Goal: Task Accomplishment & Management: Complete application form

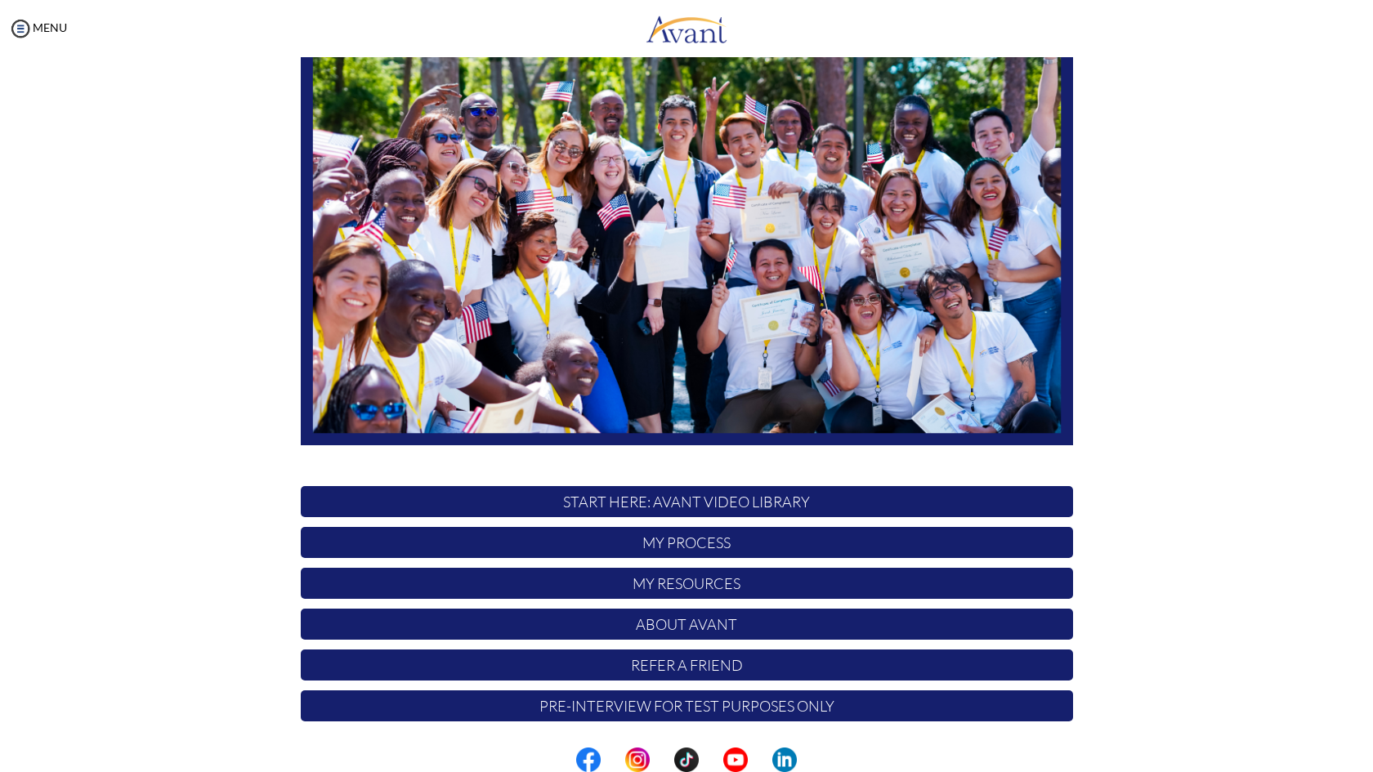
scroll to position [138, 0]
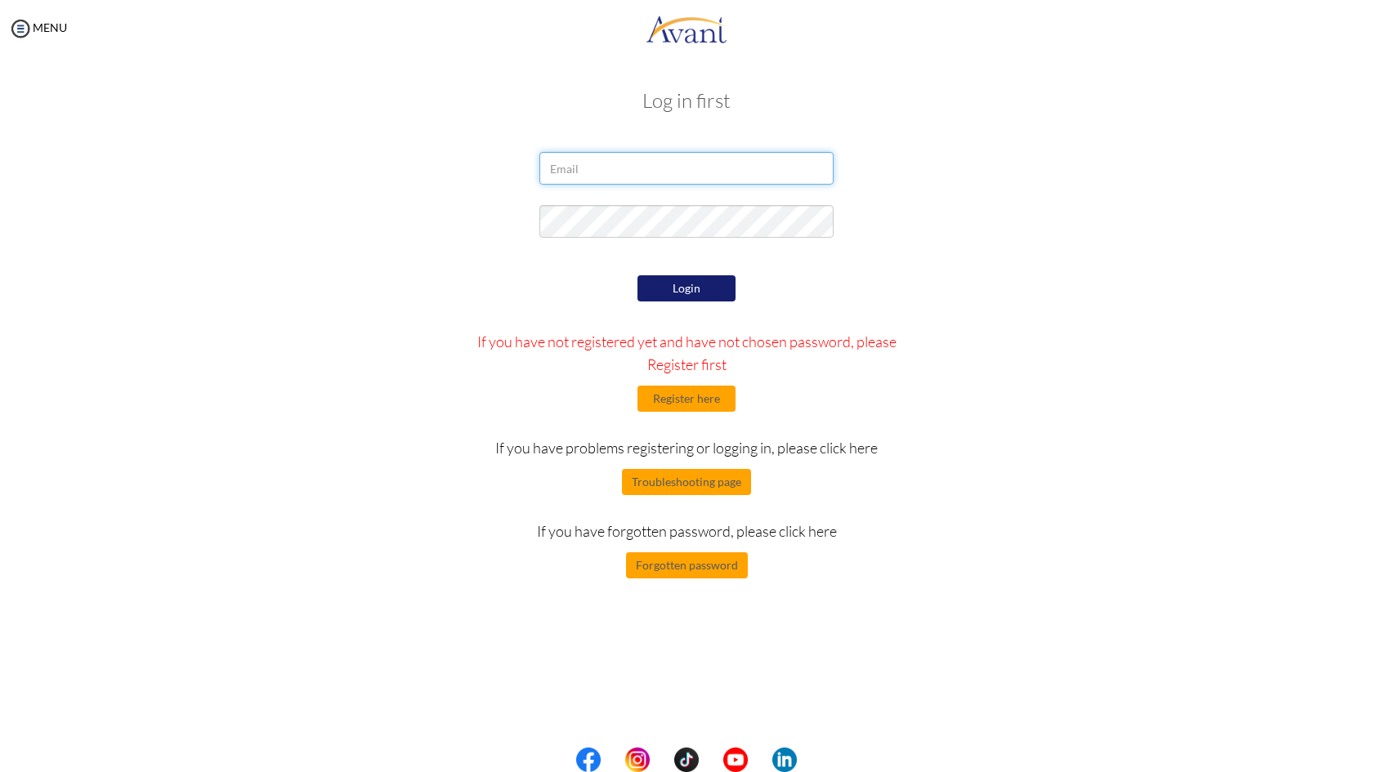
type input "[EMAIL_ADDRESS][DOMAIN_NAME]"
click at [707, 293] on button "Login" at bounding box center [686, 288] width 98 height 26
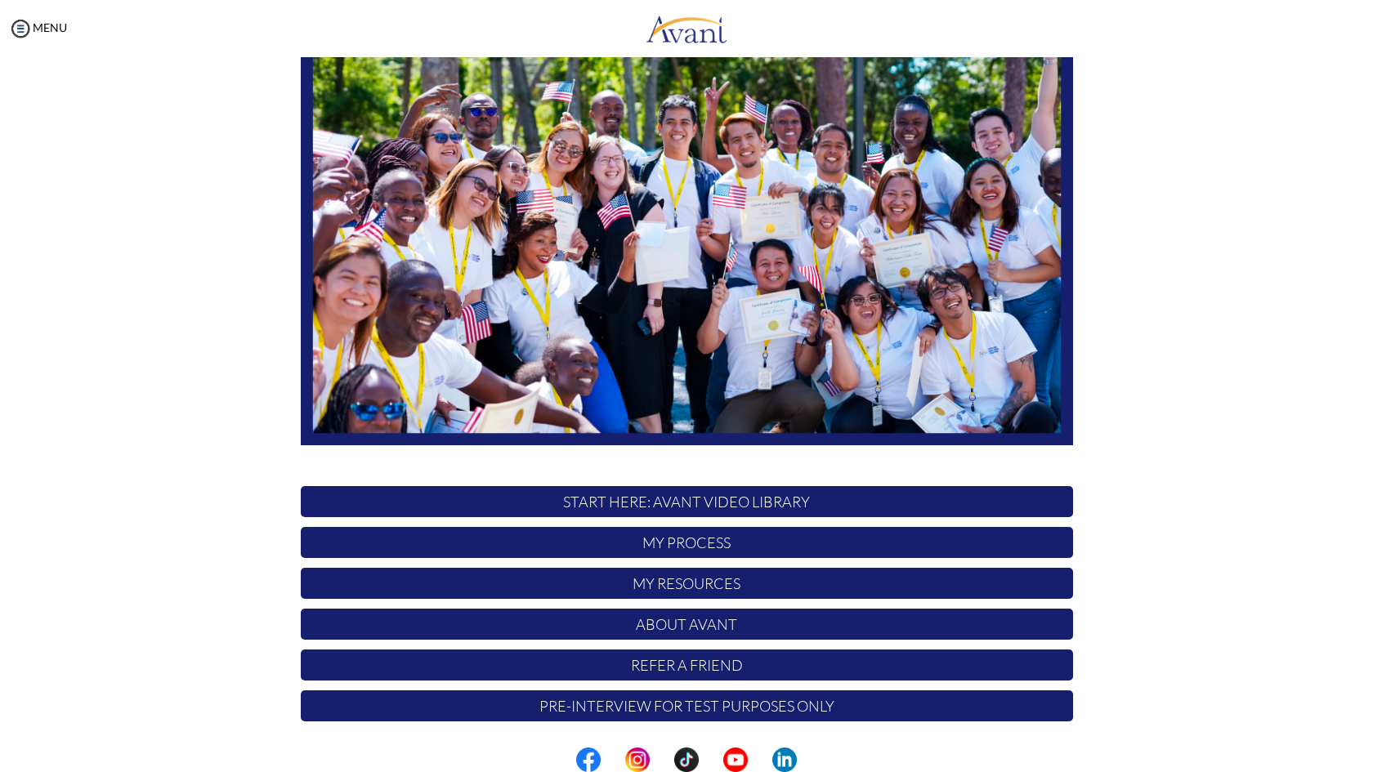
scroll to position [0, 0]
click at [718, 704] on p "Pre-Interview for test purposes only" at bounding box center [687, 706] width 772 height 31
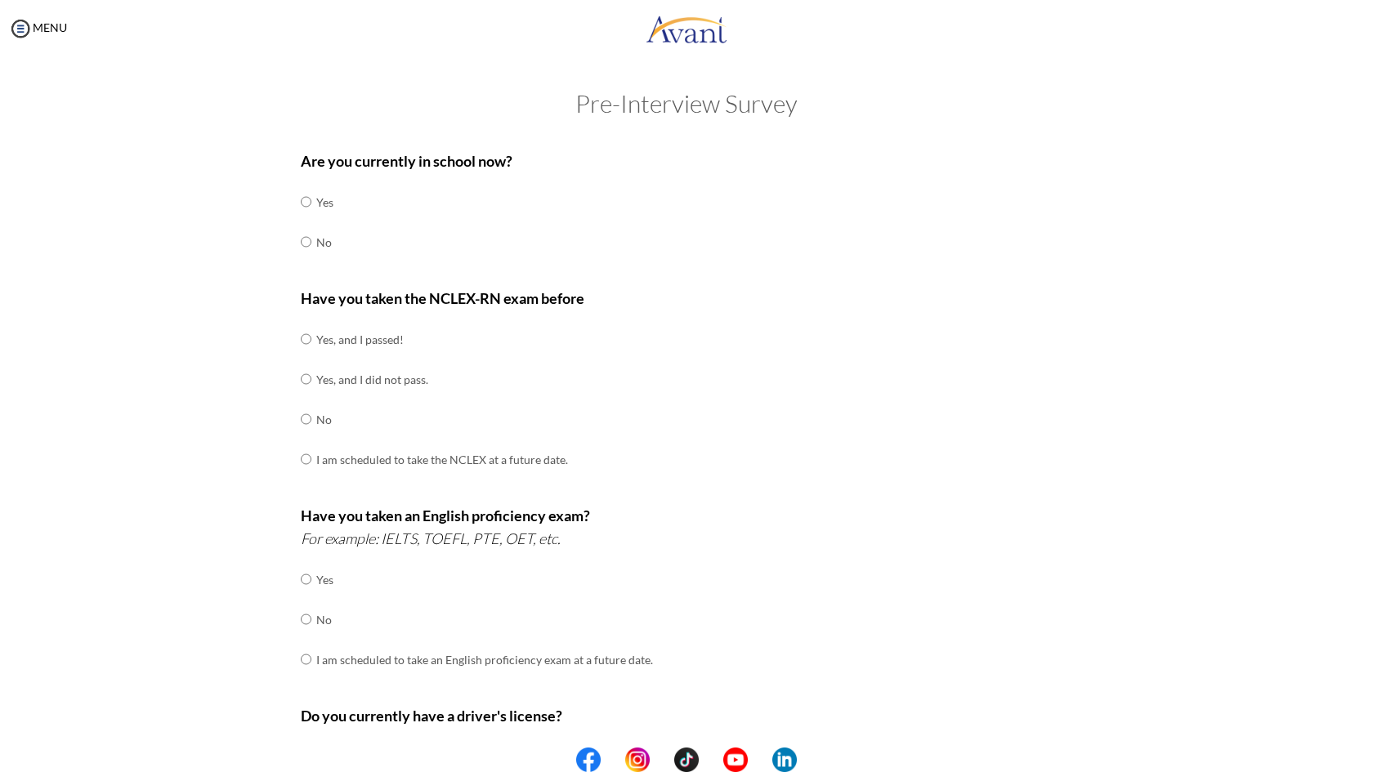
scroll to position [15, 0]
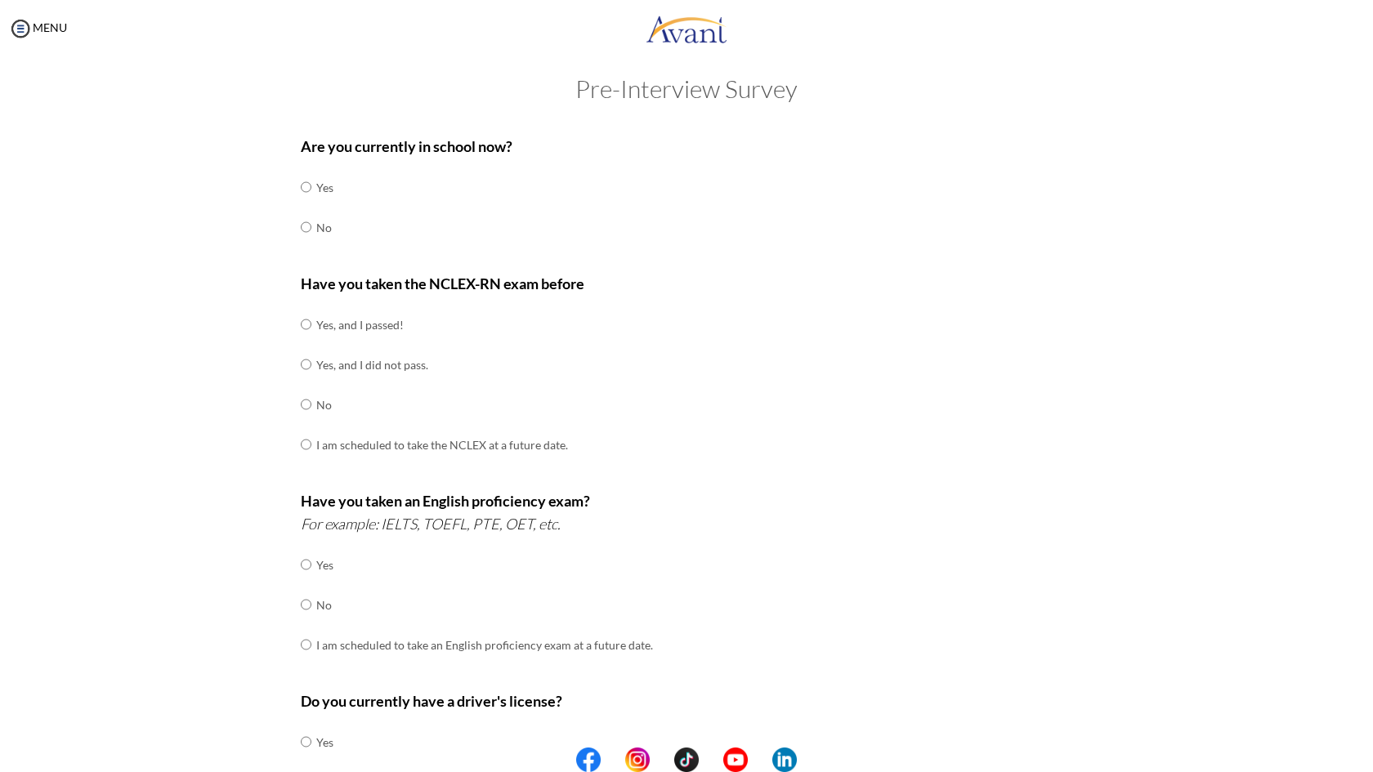
click at [303, 203] on input "radio" at bounding box center [306, 187] width 11 height 33
radio input "true"
click at [301, 320] on input "radio" at bounding box center [306, 324] width 11 height 33
radio input "true"
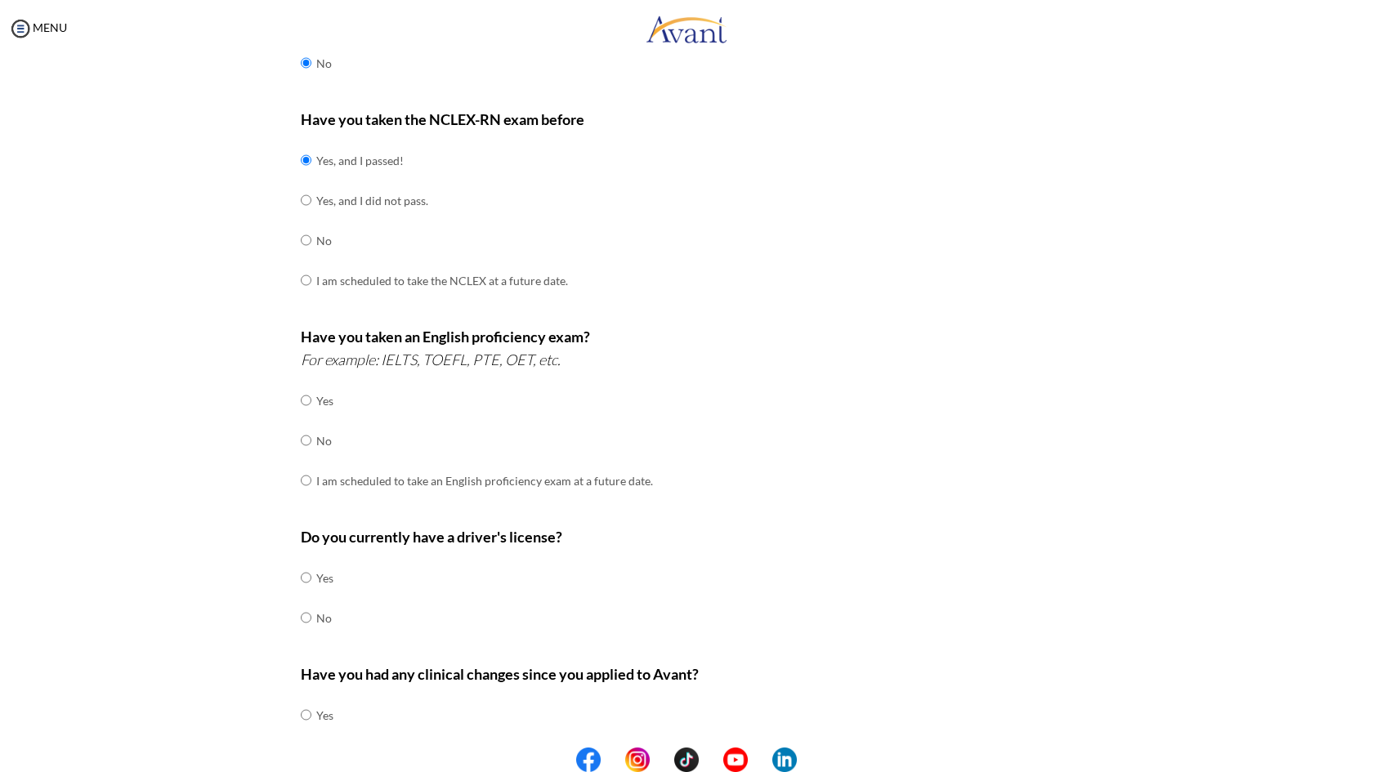
scroll to position [195, 0]
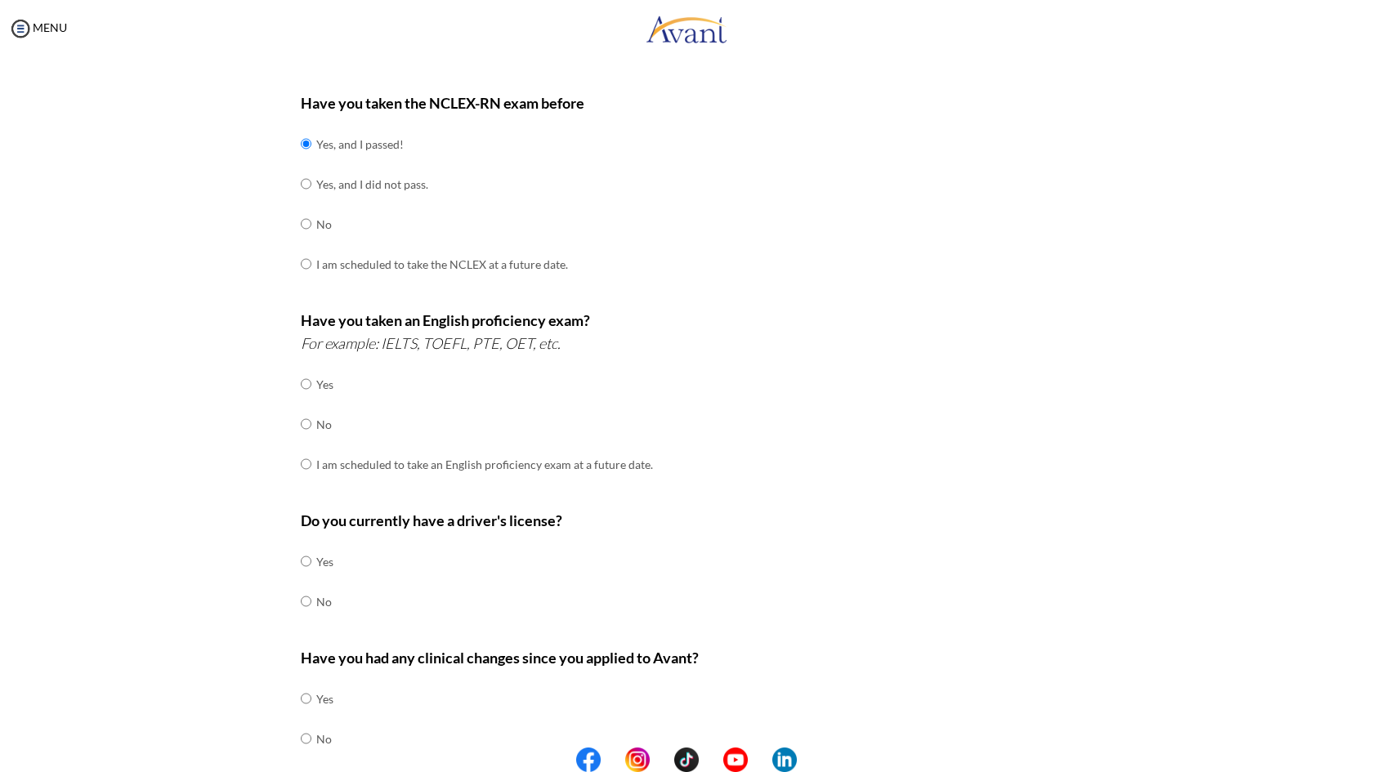
click at [301, 400] on input "radio" at bounding box center [306, 384] width 11 height 33
radio input "true"
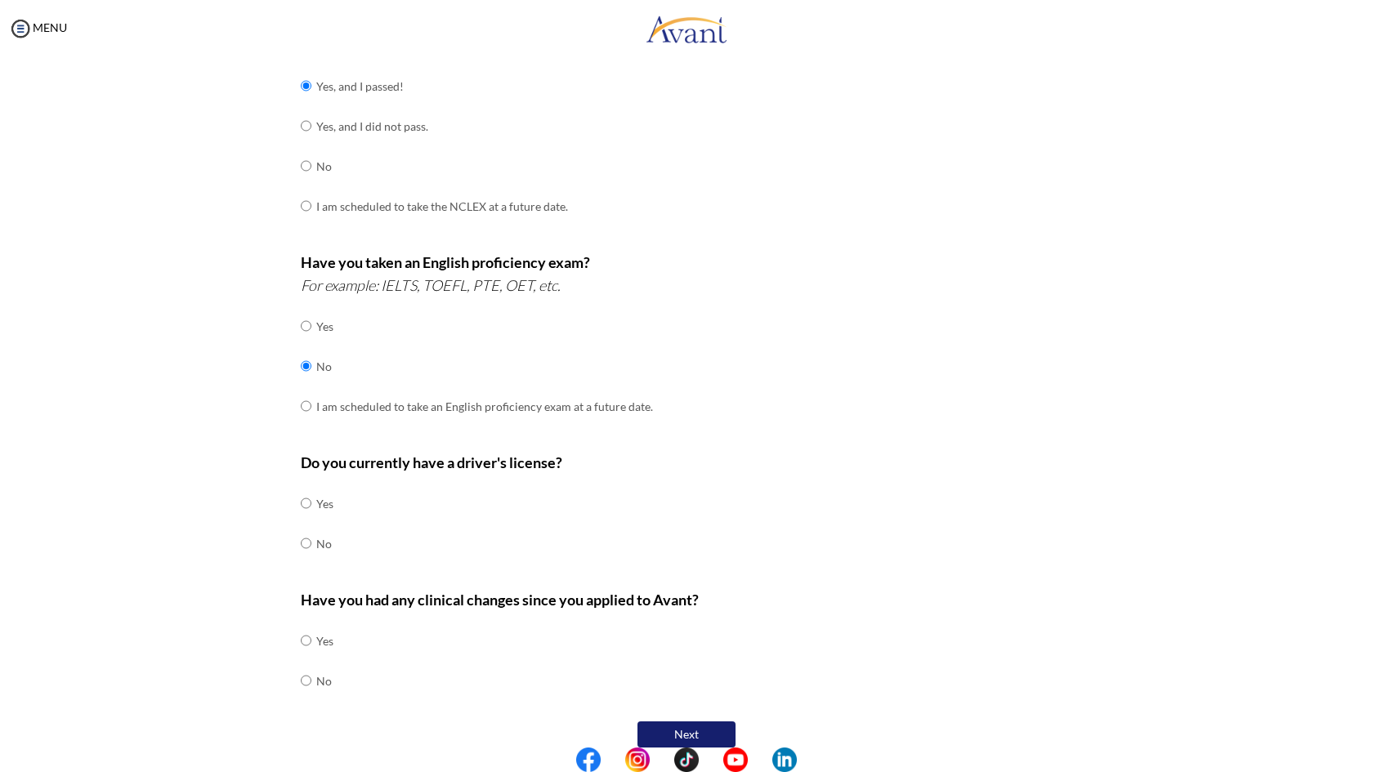
scroll to position [253, 0]
click at [302, 521] on input "radio" at bounding box center [306, 504] width 11 height 33
radio input "true"
click at [302, 658] on input "radio" at bounding box center [306, 641] width 11 height 33
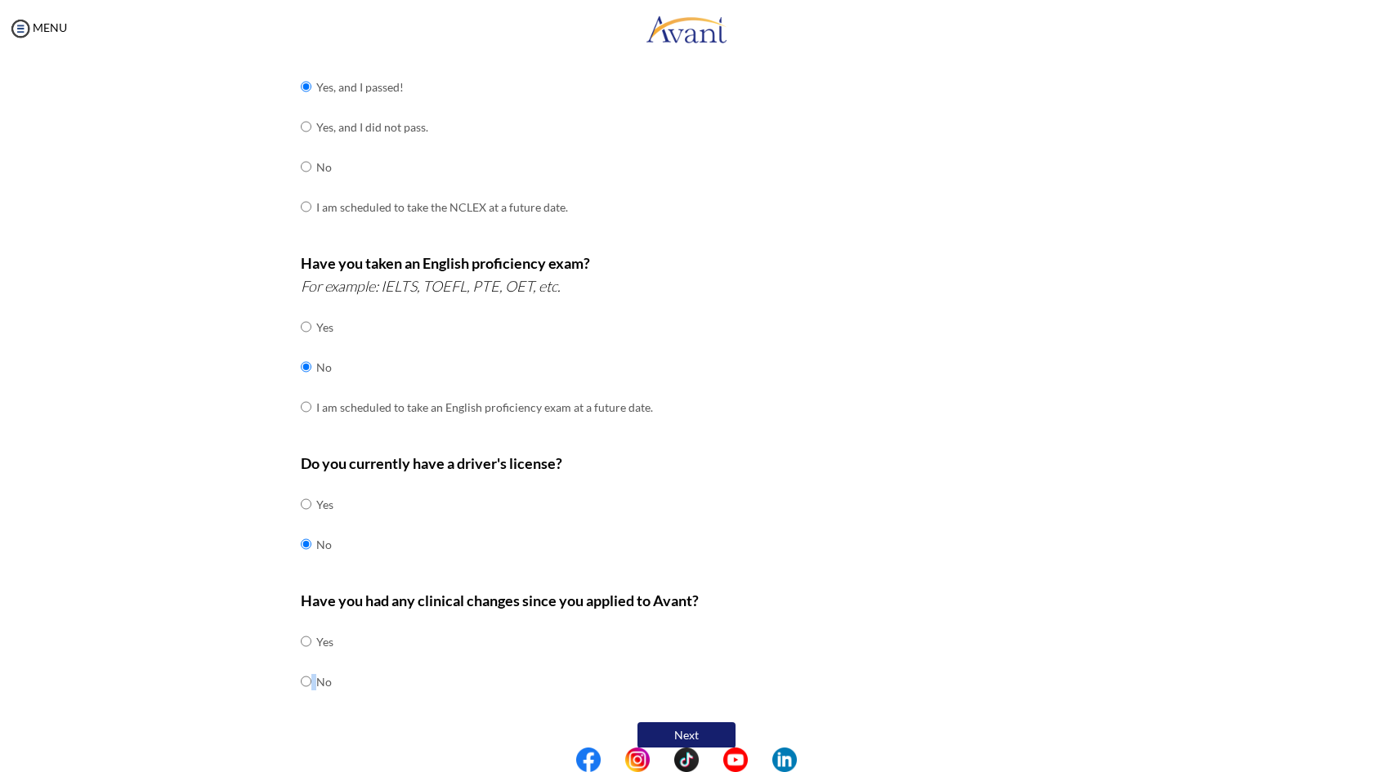
radio input "true"
click at [924, 603] on div "Have you had any clinical changes since you applied to Avant? Yes No" at bounding box center [687, 653] width 772 height 129
click at [714, 722] on button "Next" at bounding box center [686, 735] width 98 height 26
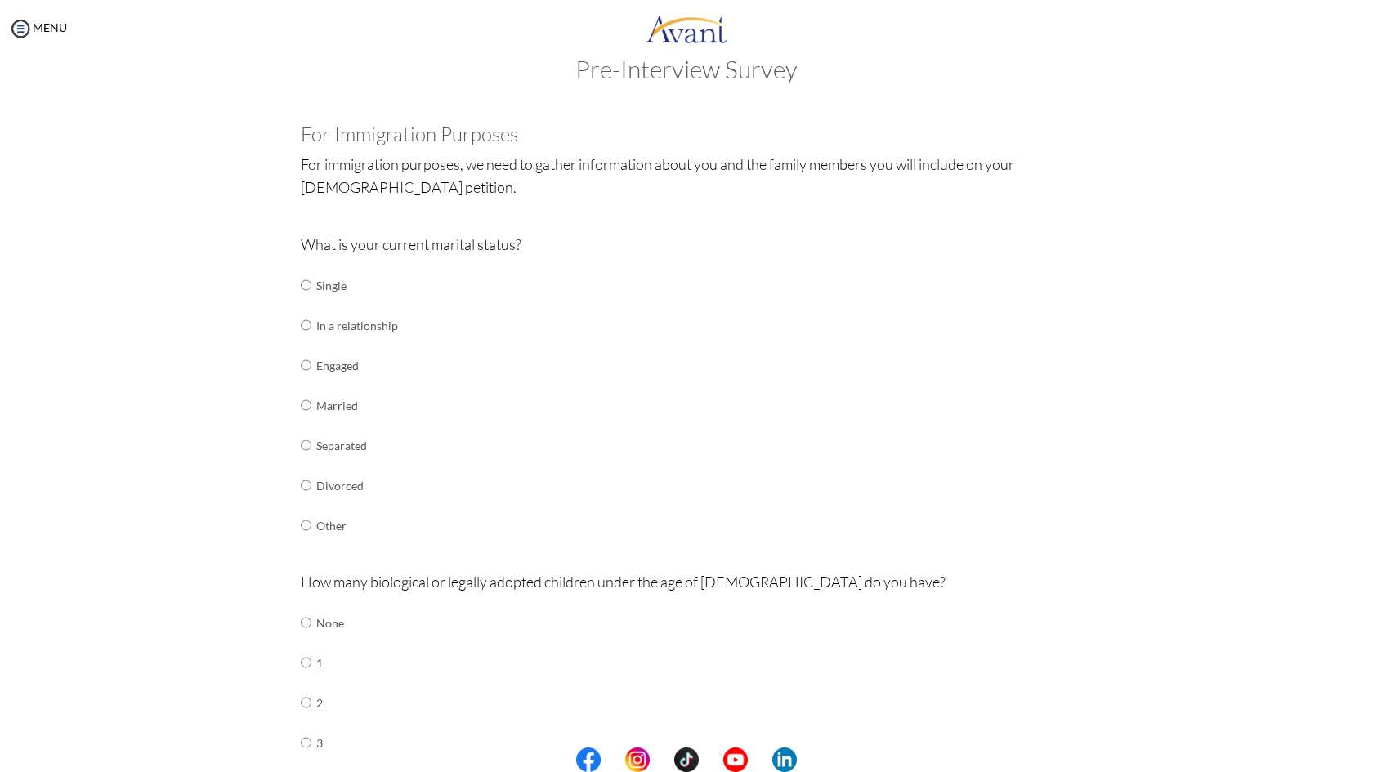
scroll to position [49, 0]
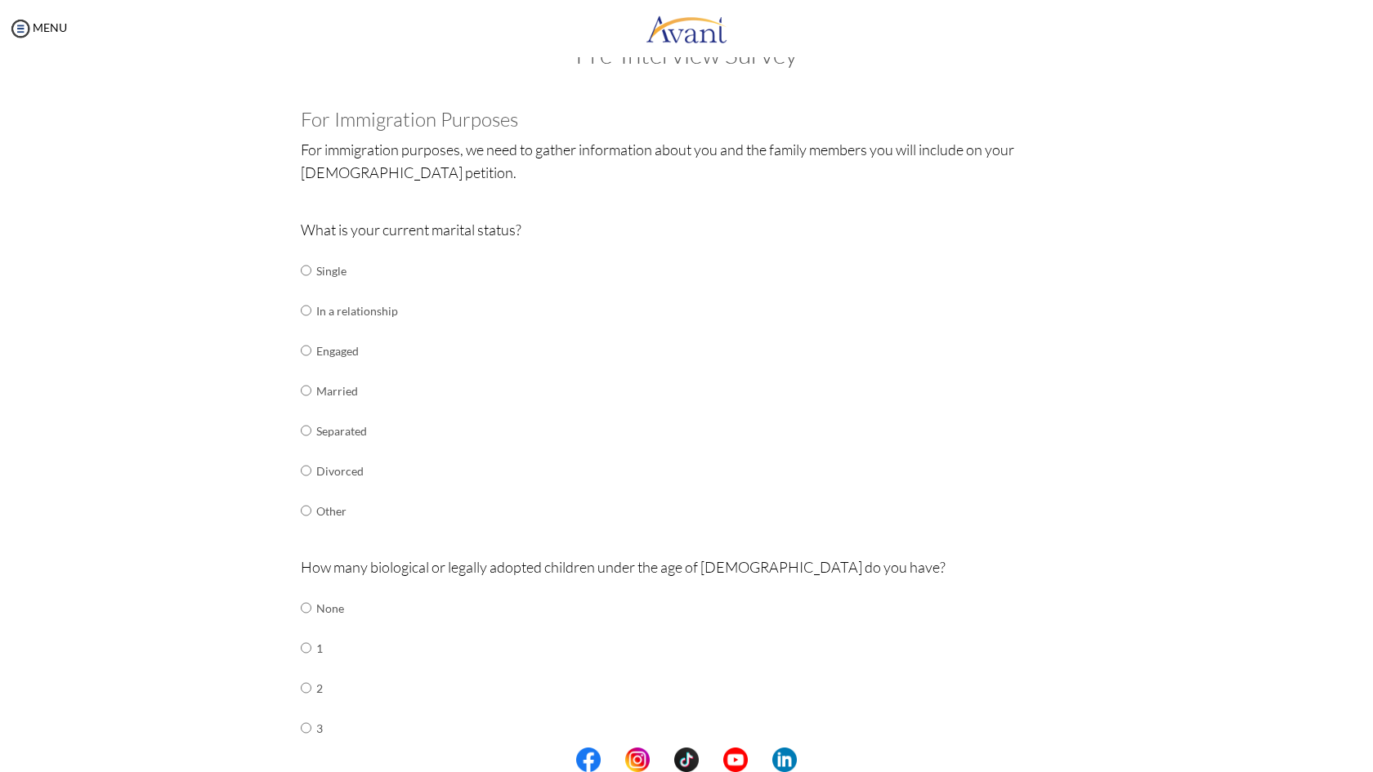
click at [301, 287] on input "radio" at bounding box center [306, 270] width 11 height 33
radio input "true"
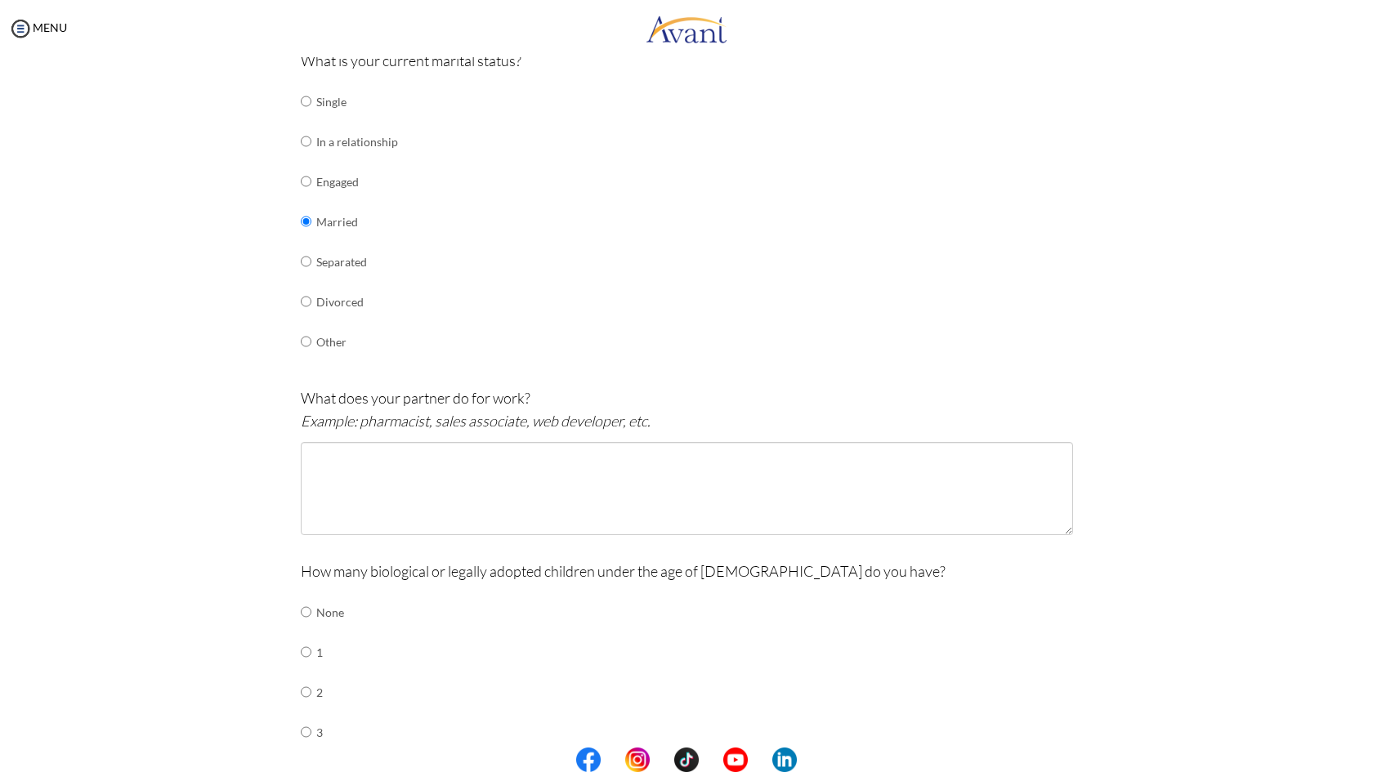
scroll to position [235, 0]
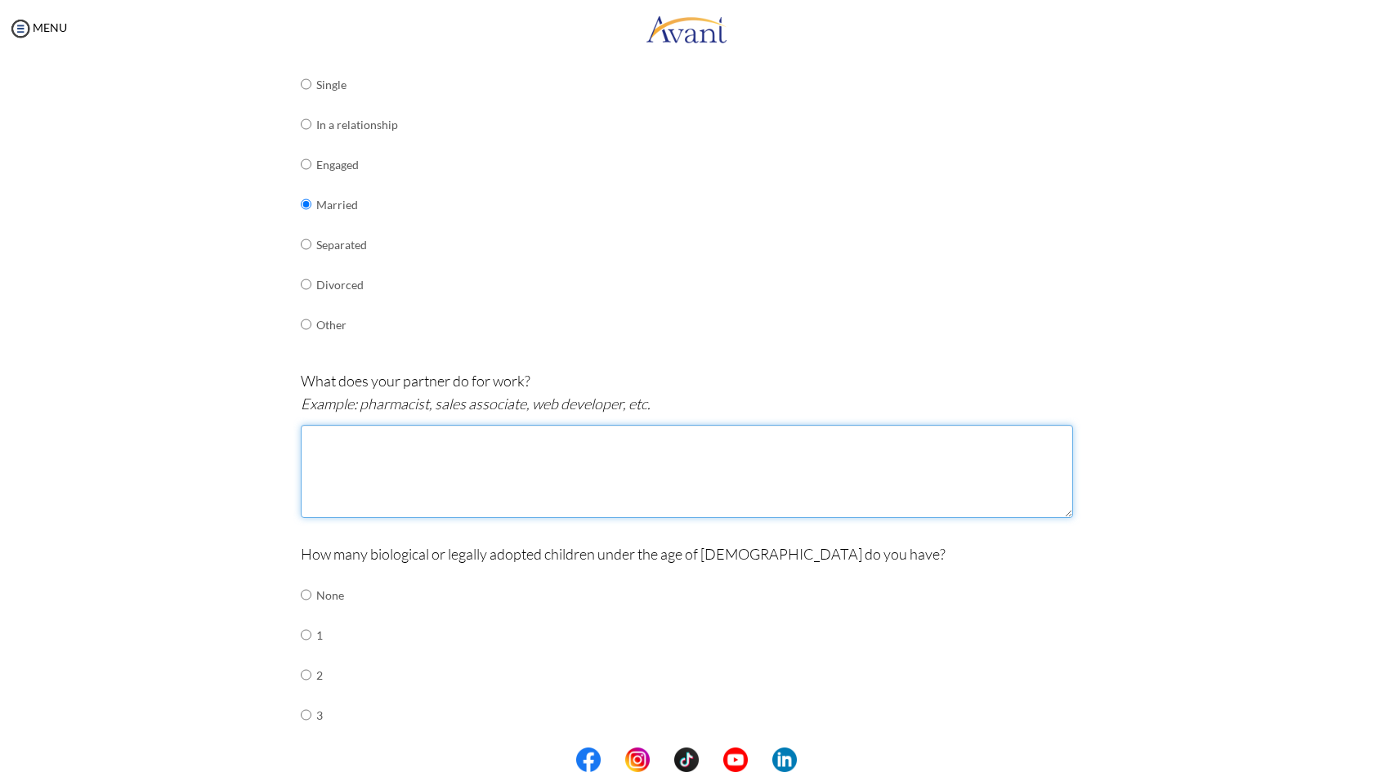
click at [496, 444] on textarea at bounding box center [687, 471] width 772 height 93
type textarea "Business"
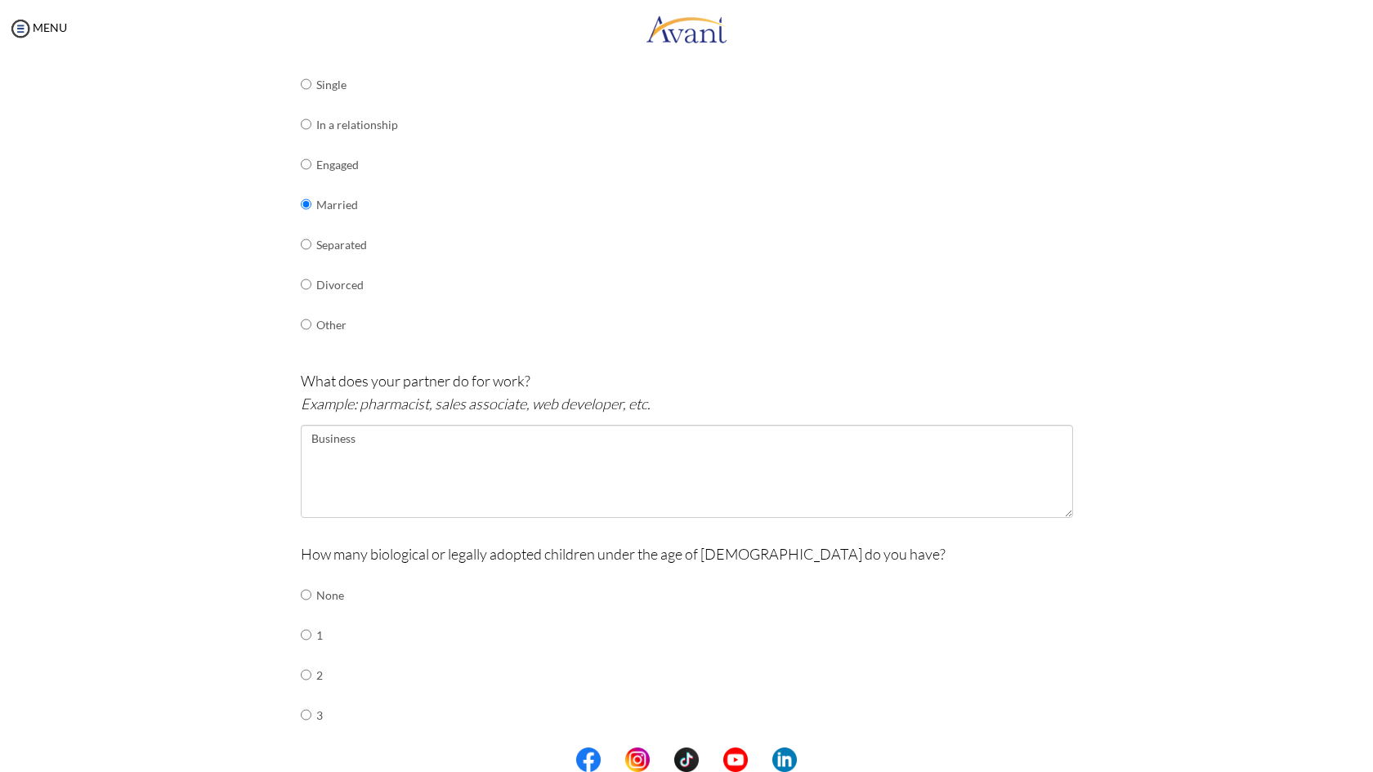
click at [1021, 559] on div "How many biological or legally adopted children under the age of [DEMOGRAPHIC_D…" at bounding box center [687, 687] width 772 height 289
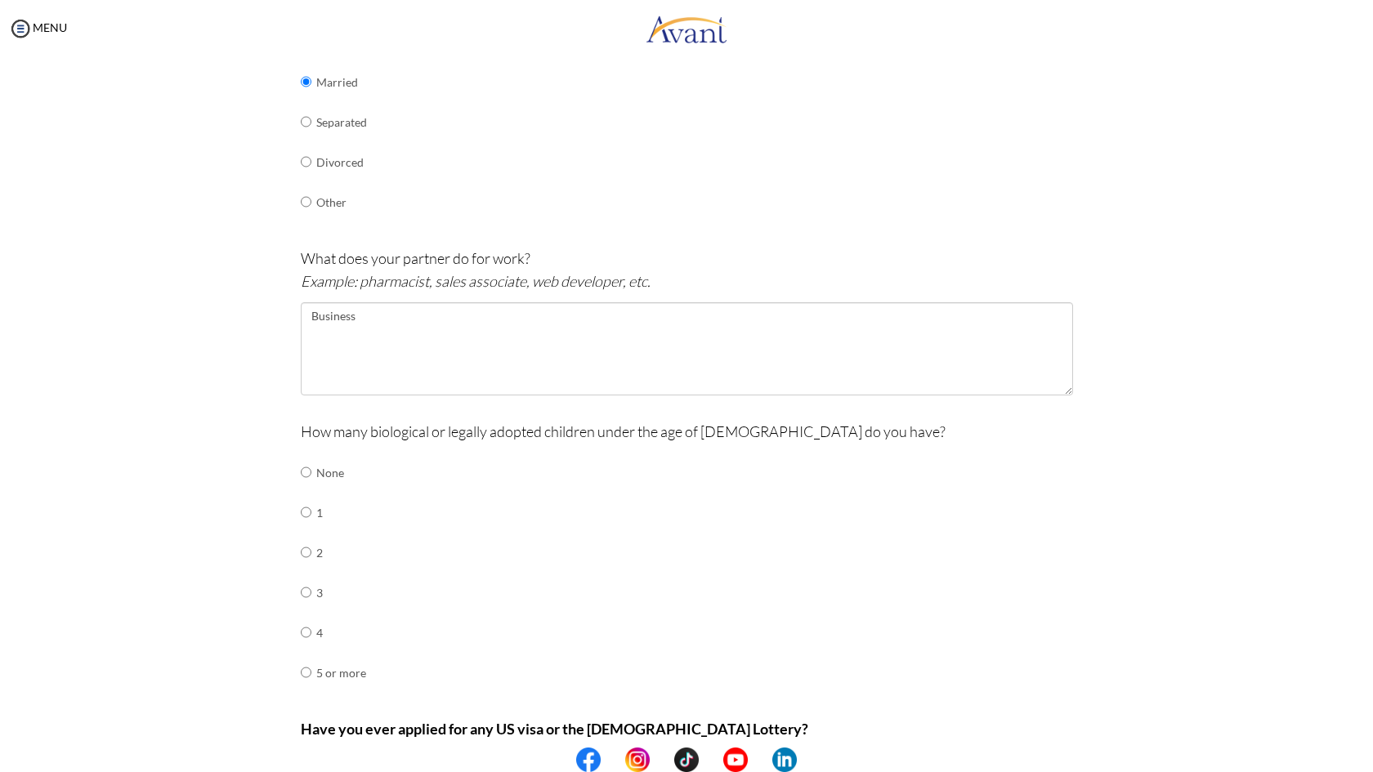
scroll to position [359, 0]
click at [301, 488] on input "radio" at bounding box center [306, 471] width 11 height 33
radio input "true"
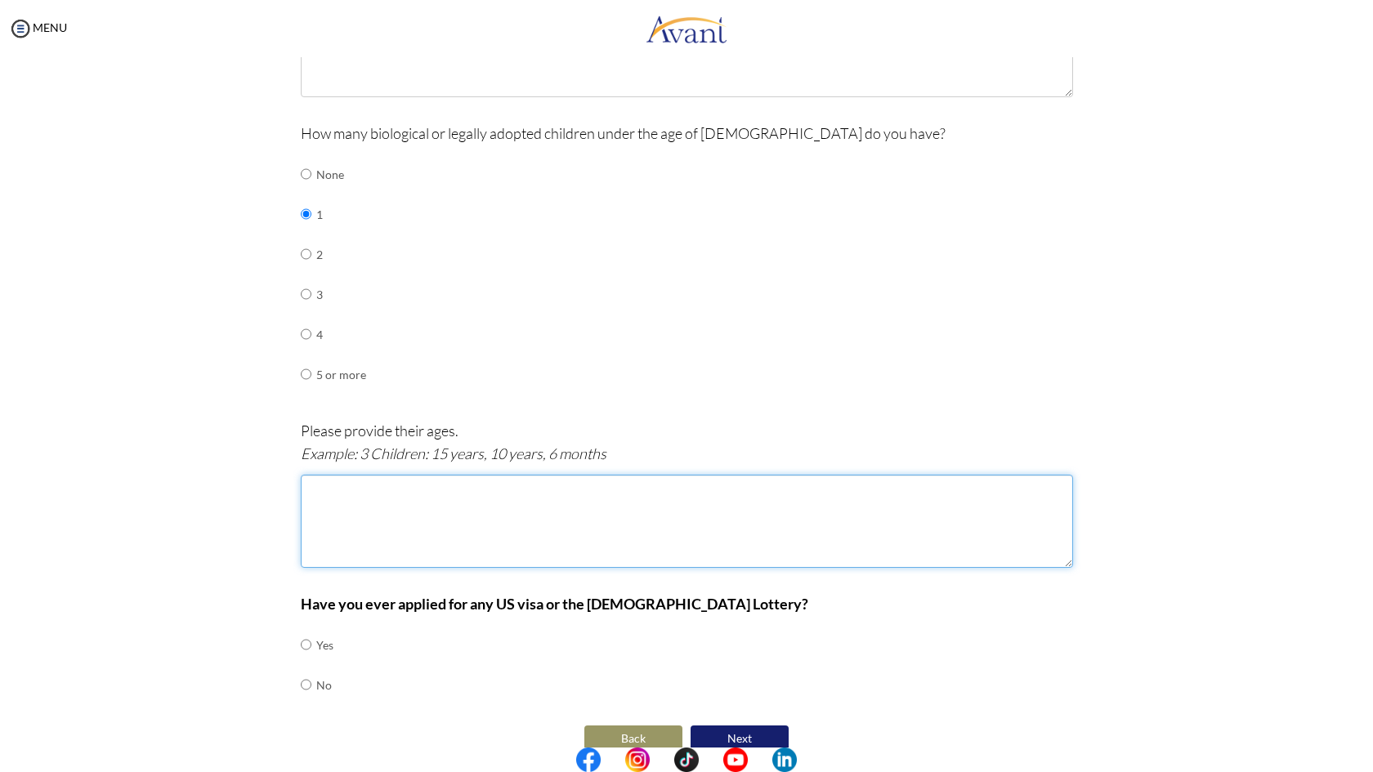
click at [385, 493] on textarea at bounding box center [687, 521] width 772 height 93
type textarea "1 Children: 2 years 1 month."
click at [470, 643] on div "Have you ever applied for any US visa or the [DEMOGRAPHIC_DATA] Lottery? Yes No" at bounding box center [687, 656] width 772 height 129
click at [302, 661] on input "radio" at bounding box center [306, 644] width 11 height 33
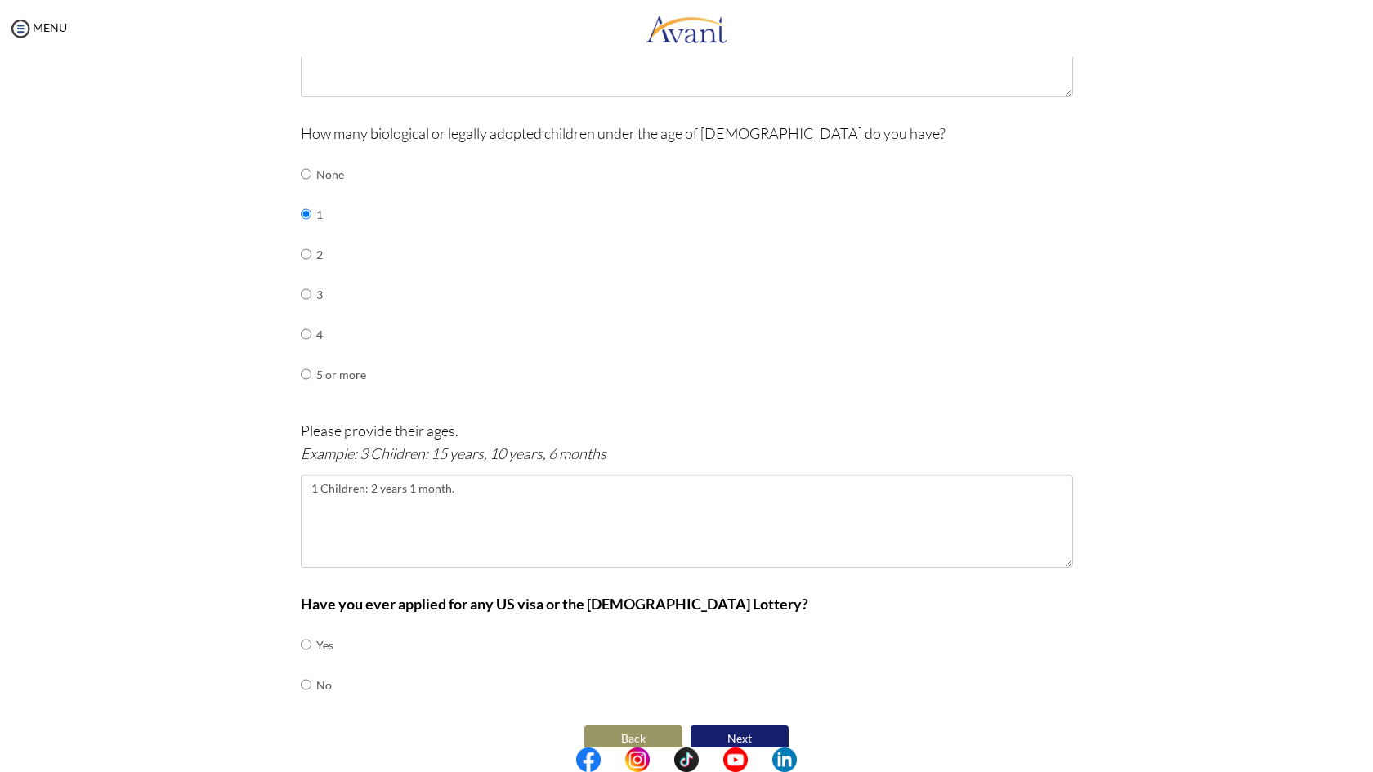
radio input "true"
click at [301, 628] on input "radio" at bounding box center [306, 644] width 11 height 33
radio input "true"
click at [303, 661] on input "radio" at bounding box center [306, 644] width 11 height 33
radio input "true"
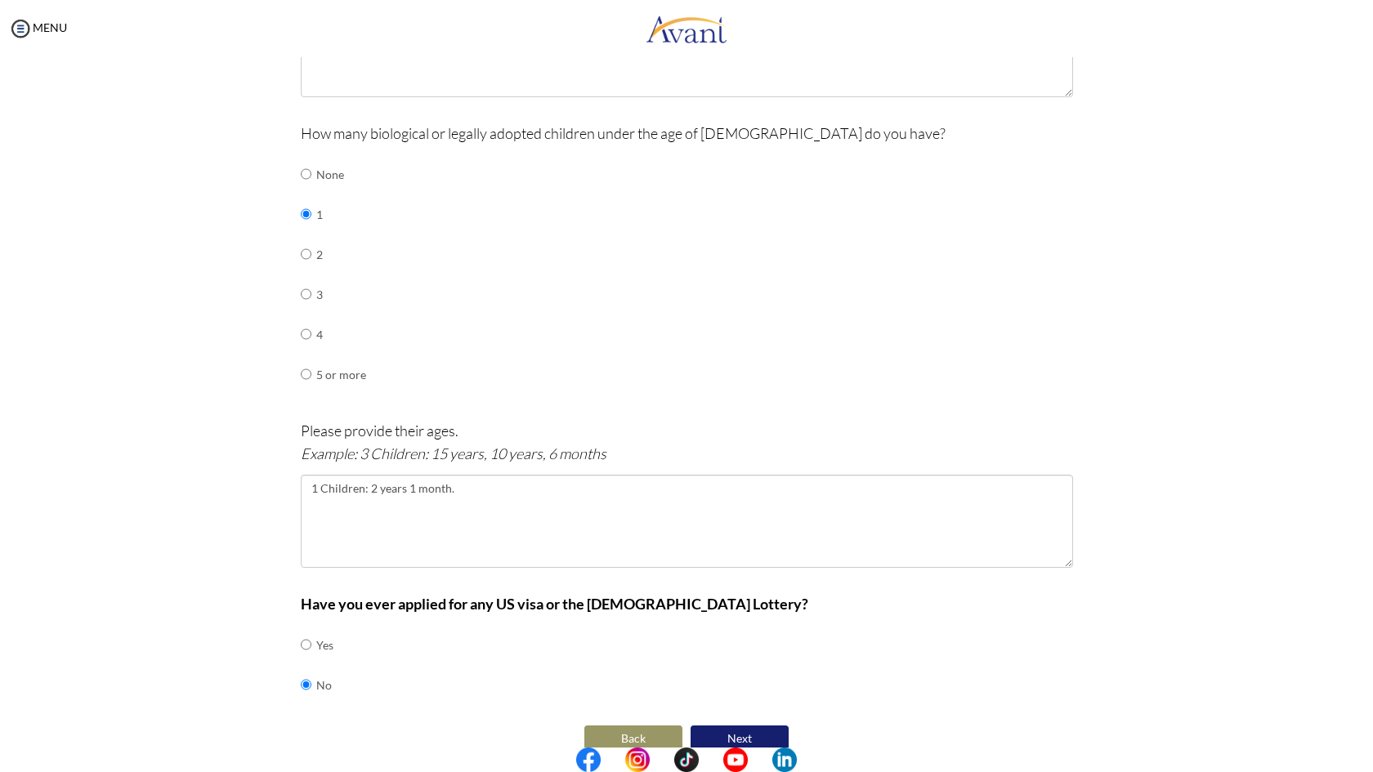
click at [301, 628] on input "radio" at bounding box center [306, 644] width 11 height 33
radio input "true"
click at [735, 726] on button "Next" at bounding box center [740, 739] width 98 height 26
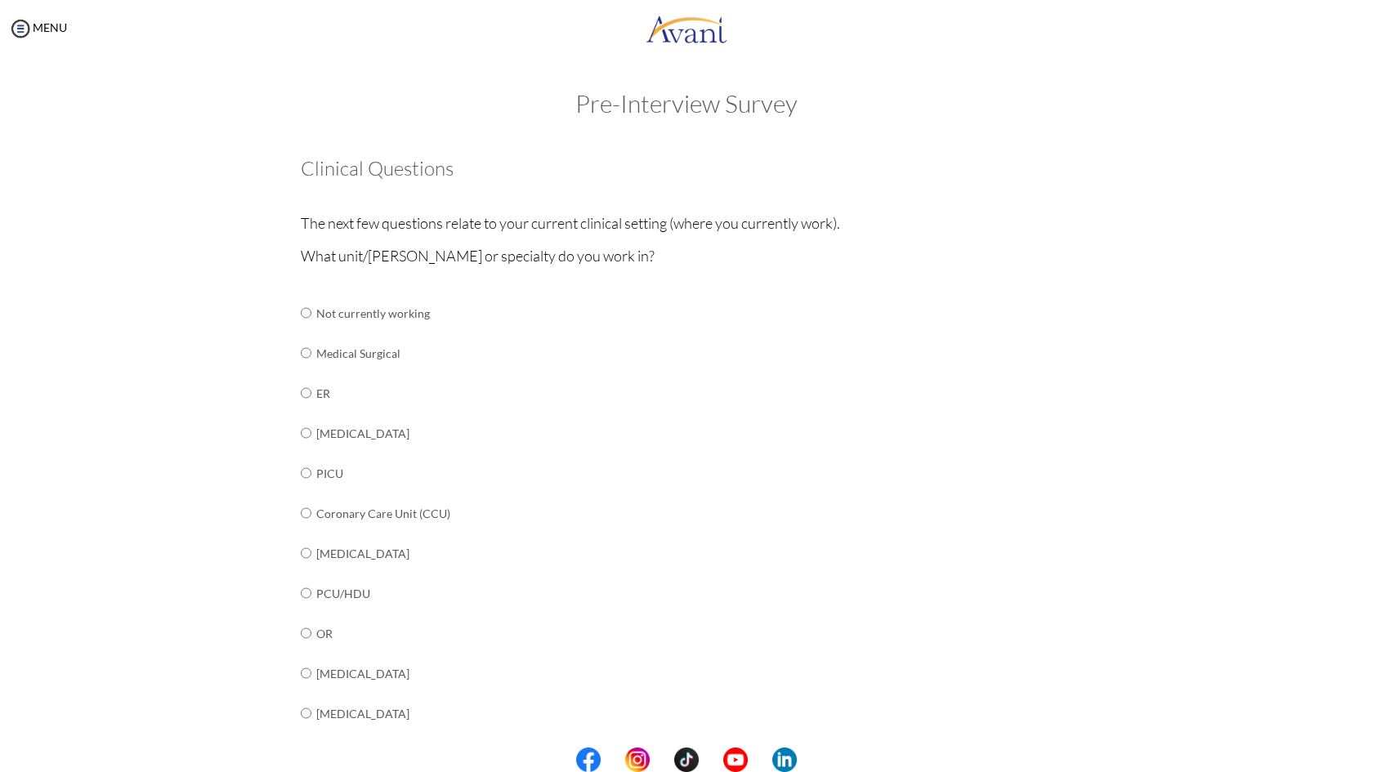
click at [301, 329] on input "radio" at bounding box center [306, 313] width 11 height 33
radio input "true"
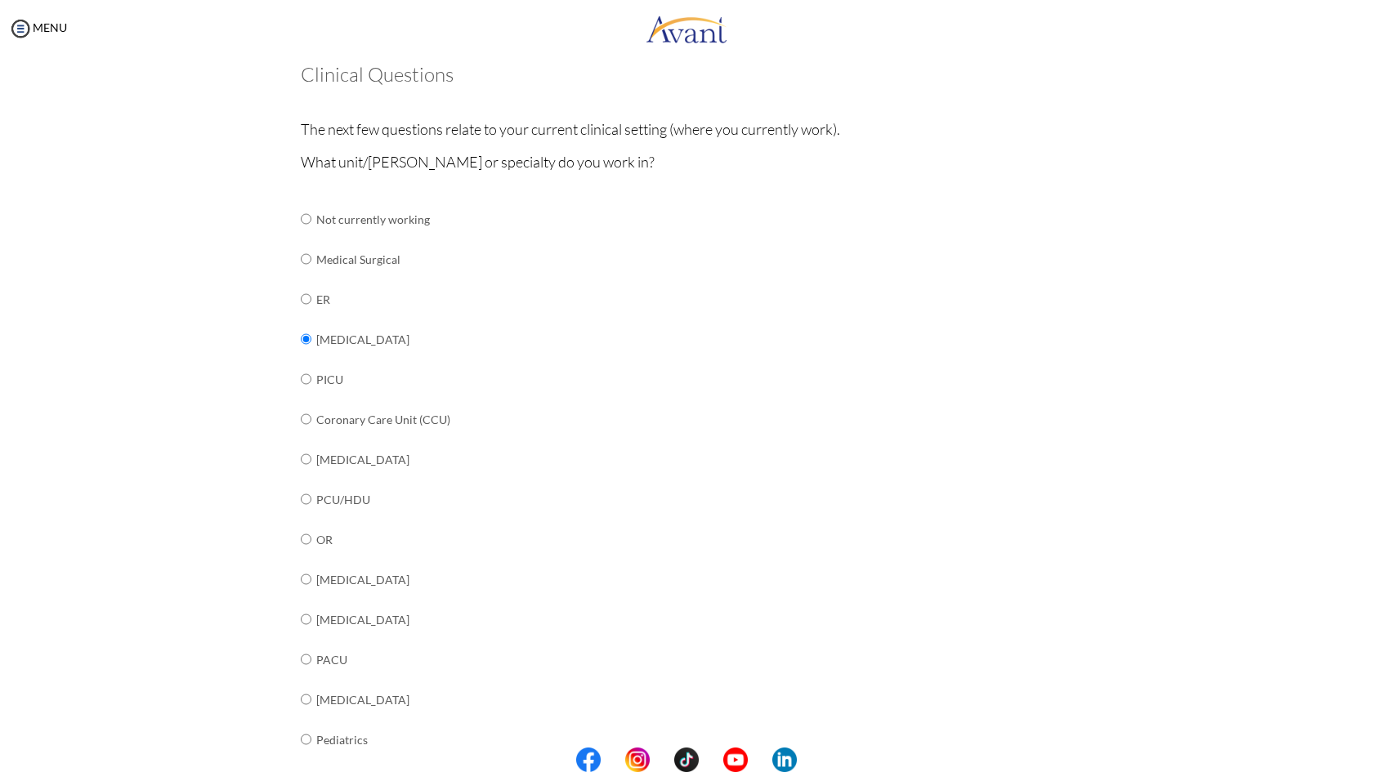
scroll to position [93, 0]
click at [303, 236] on input "radio" at bounding box center [306, 219] width 11 height 33
radio input "true"
click at [301, 236] on input "radio" at bounding box center [306, 219] width 11 height 33
radio input "true"
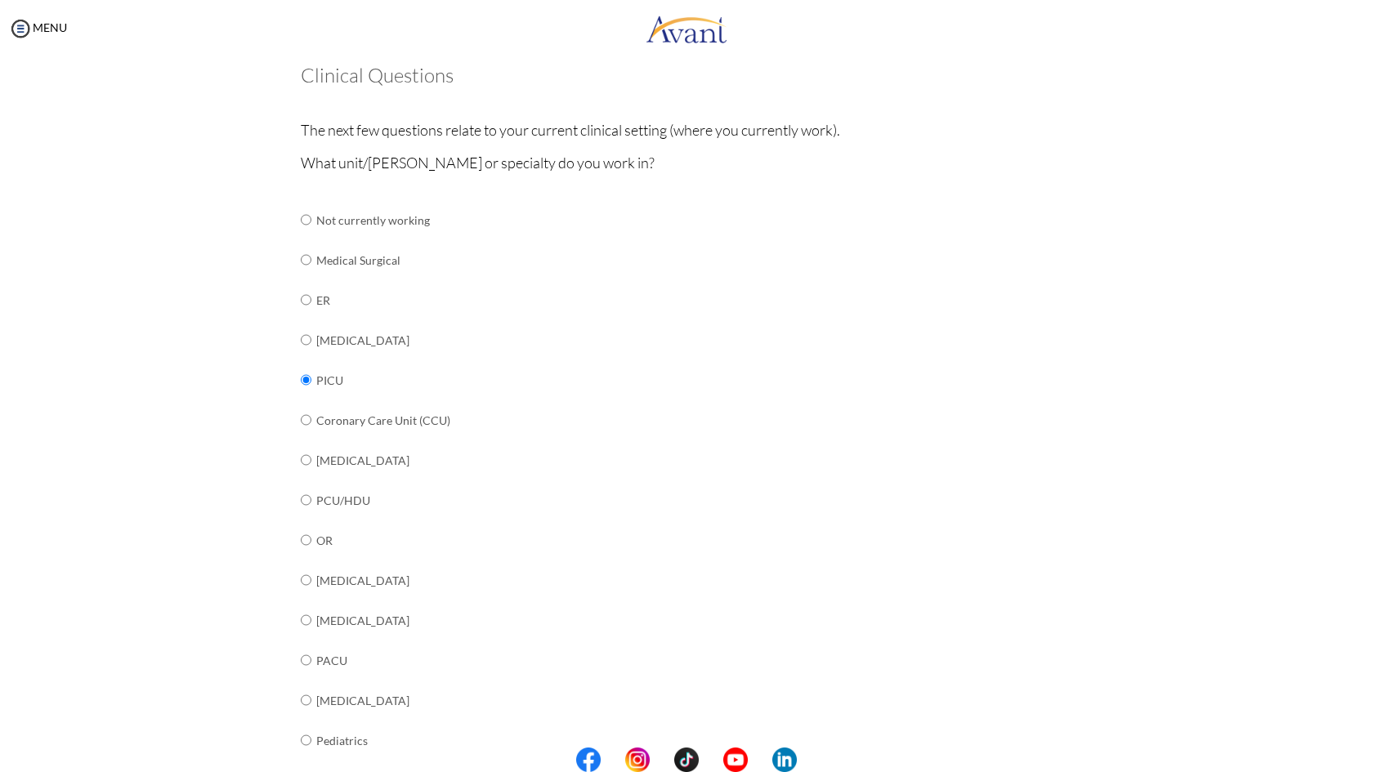
click at [301, 236] on input "radio" at bounding box center [306, 219] width 11 height 33
radio input "true"
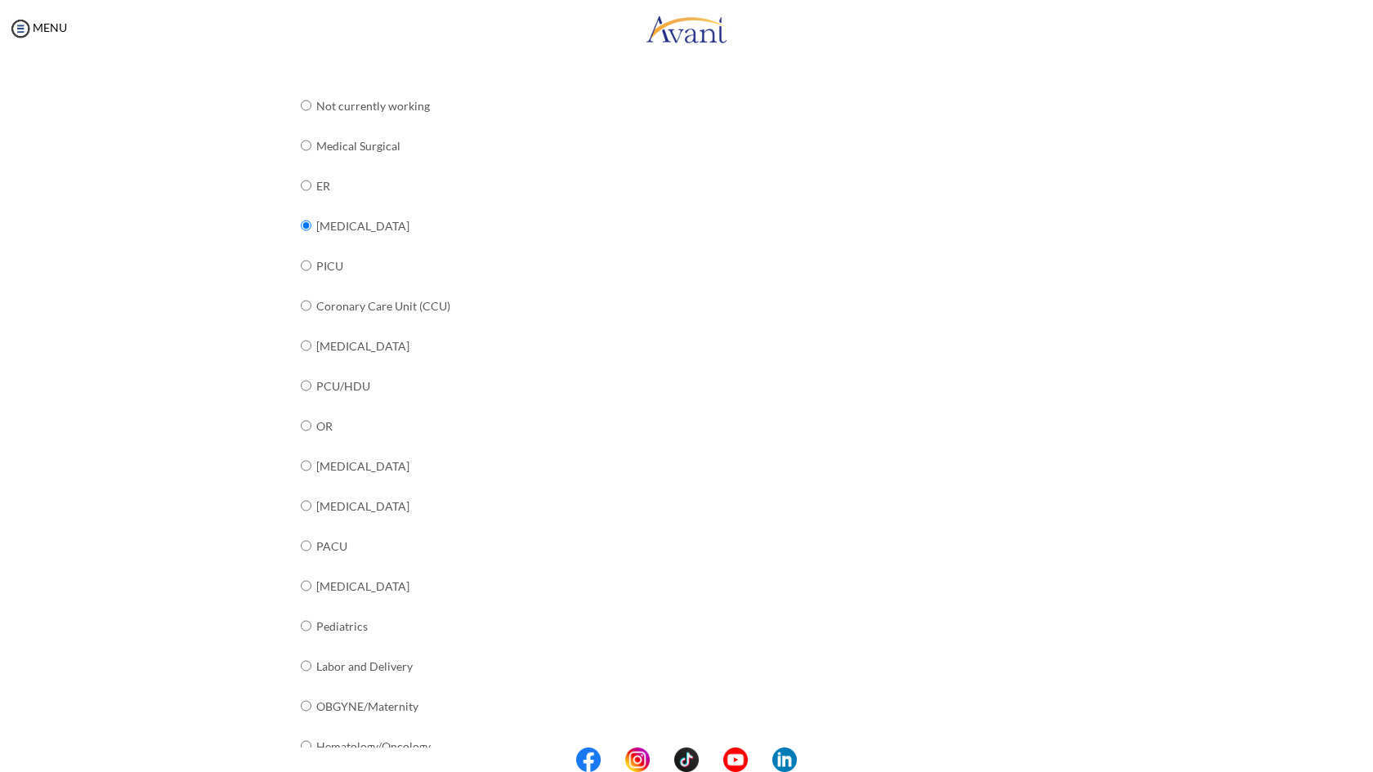
scroll to position [40, 0]
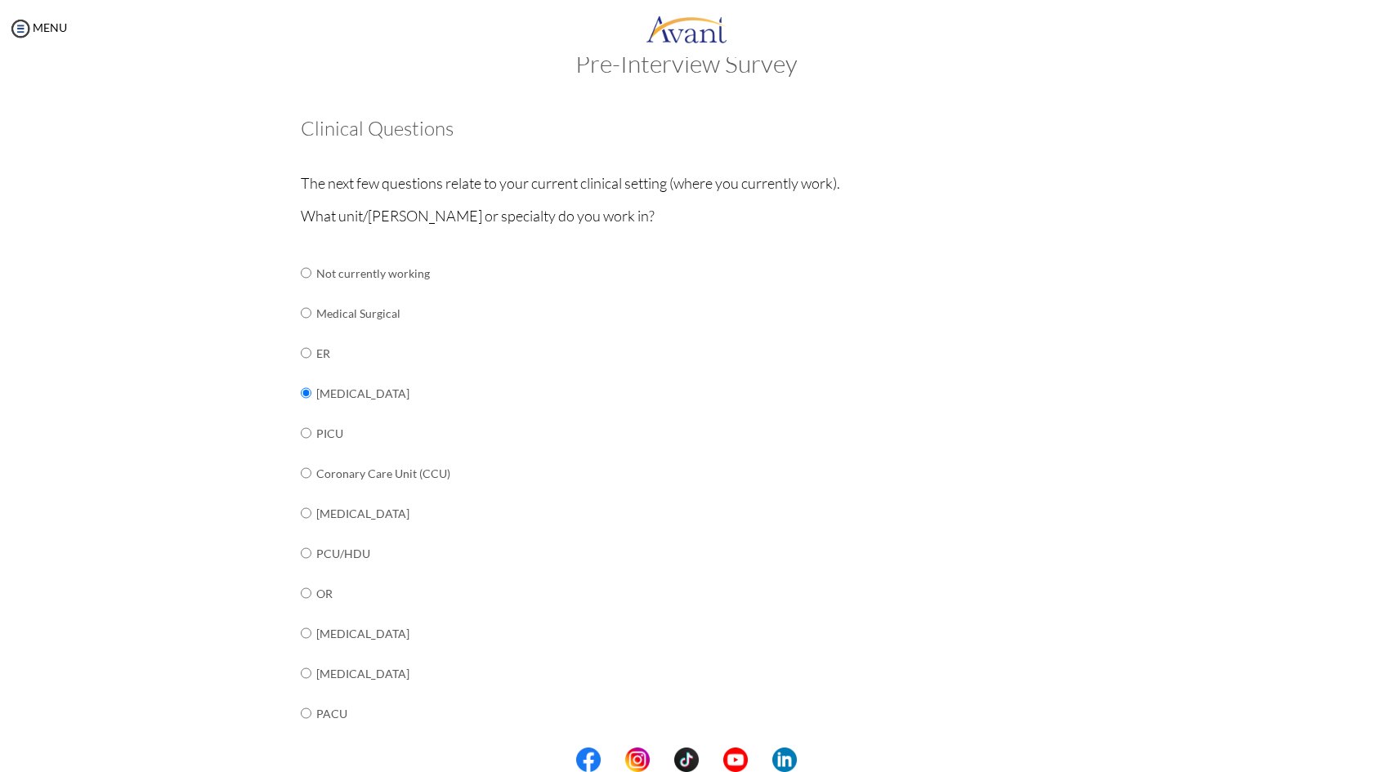
click at [561, 433] on div "What unit/[PERSON_NAME] or specialty do you work in? Not currently working Medi…" at bounding box center [687, 637] width 772 height 866
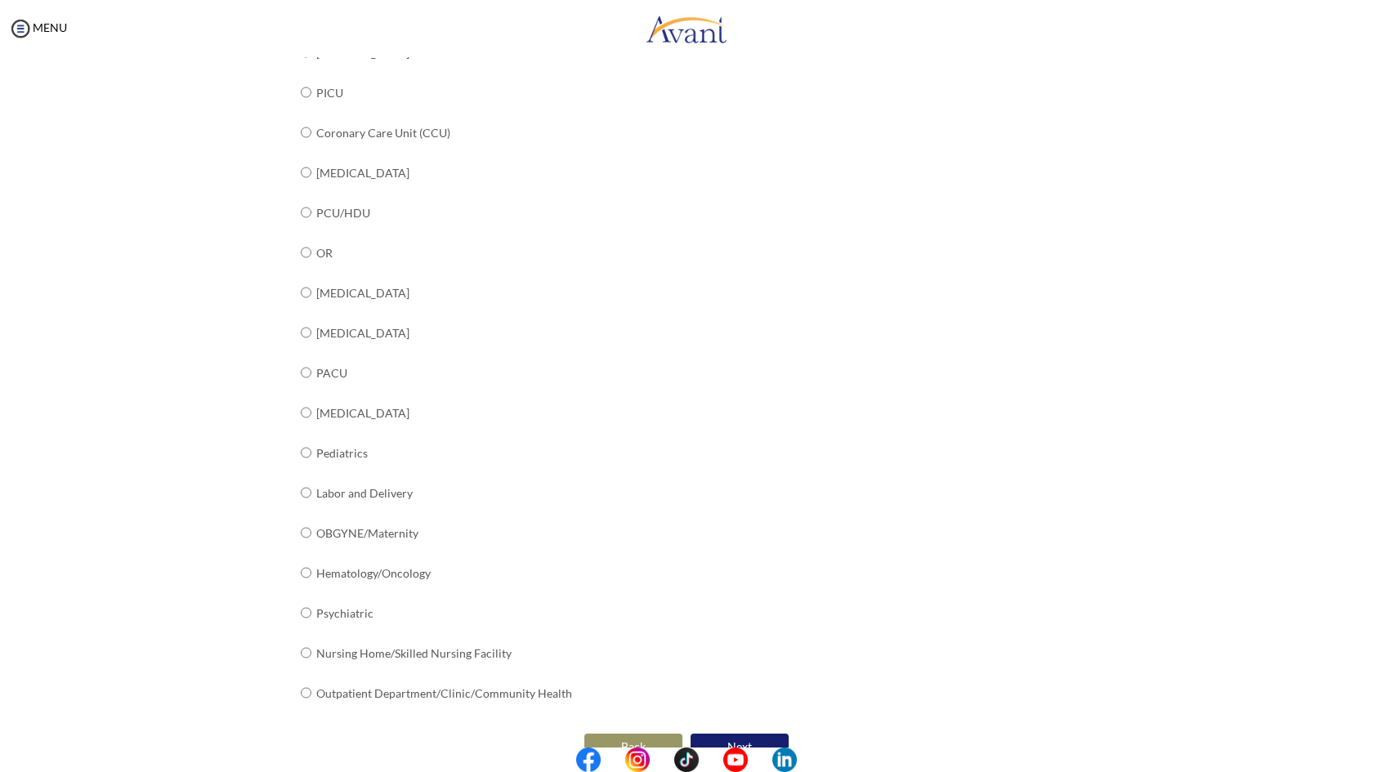
click at [741, 734] on button "Next" at bounding box center [740, 747] width 98 height 26
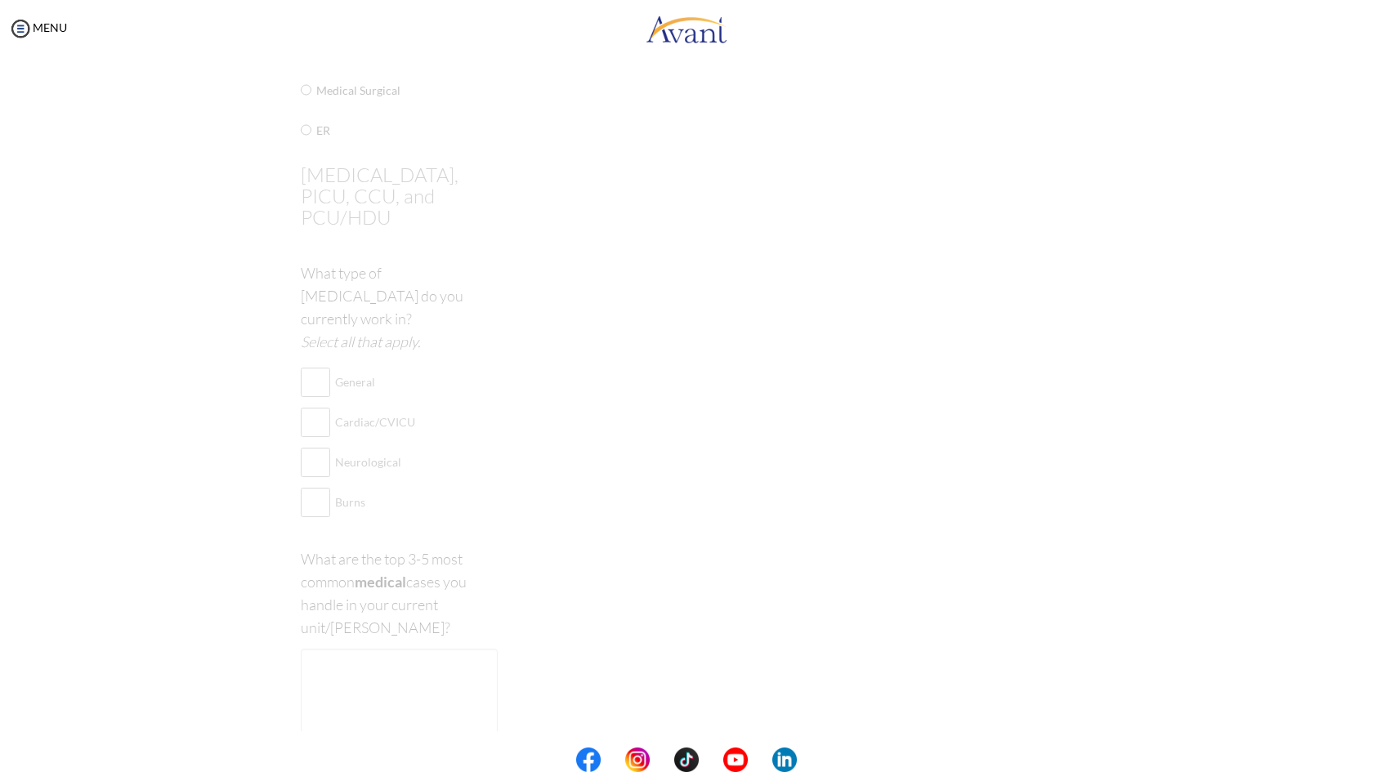
scroll to position [33, 0]
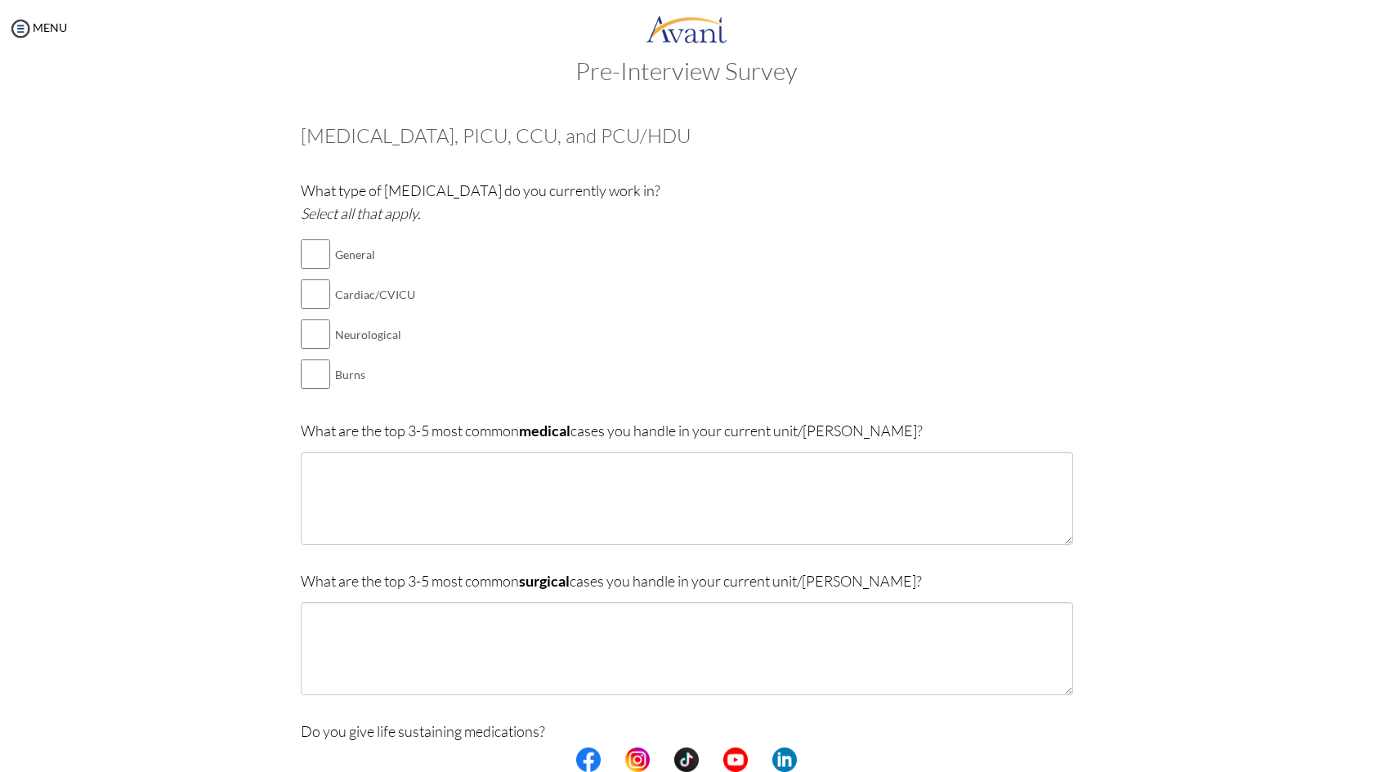
click at [304, 289] on input "checkbox" at bounding box center [315, 294] width 29 height 33
checkbox input "true"
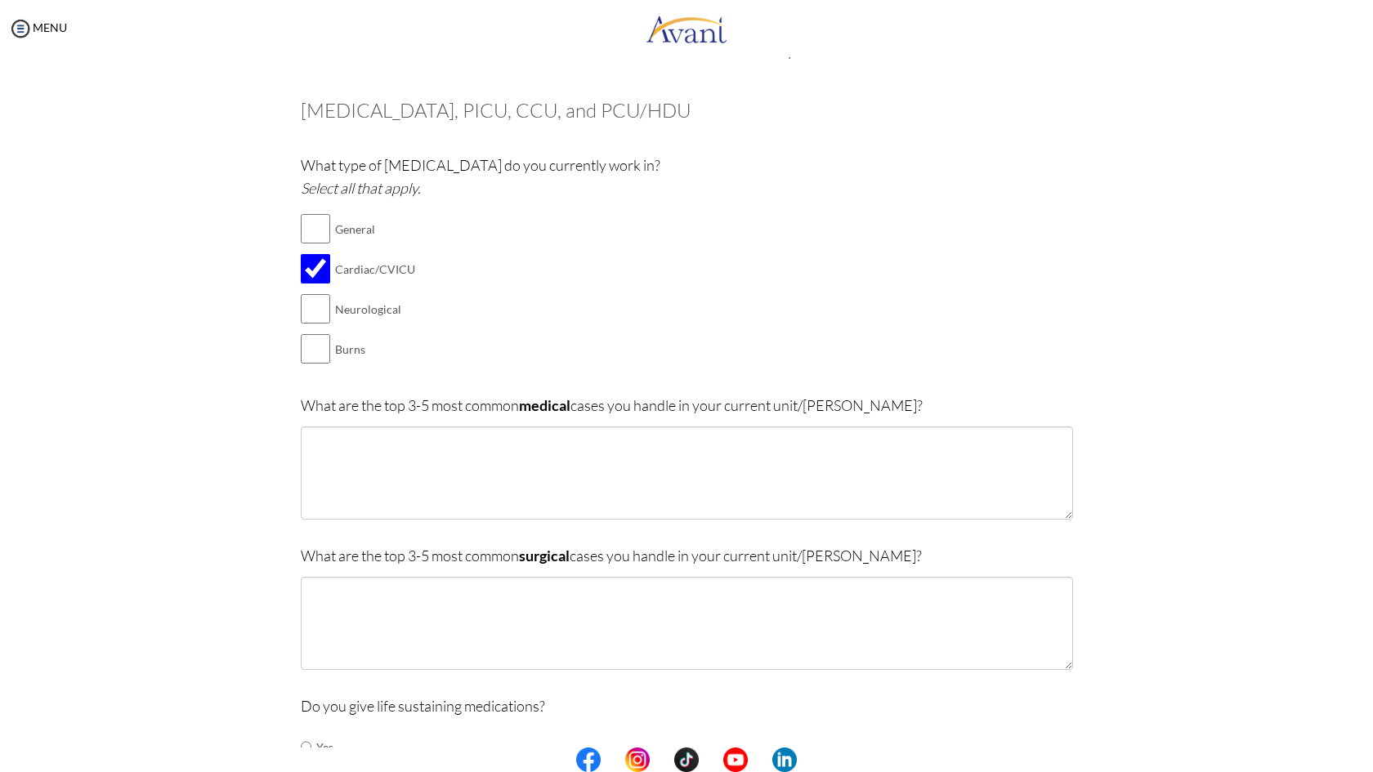
scroll to position [72, 0]
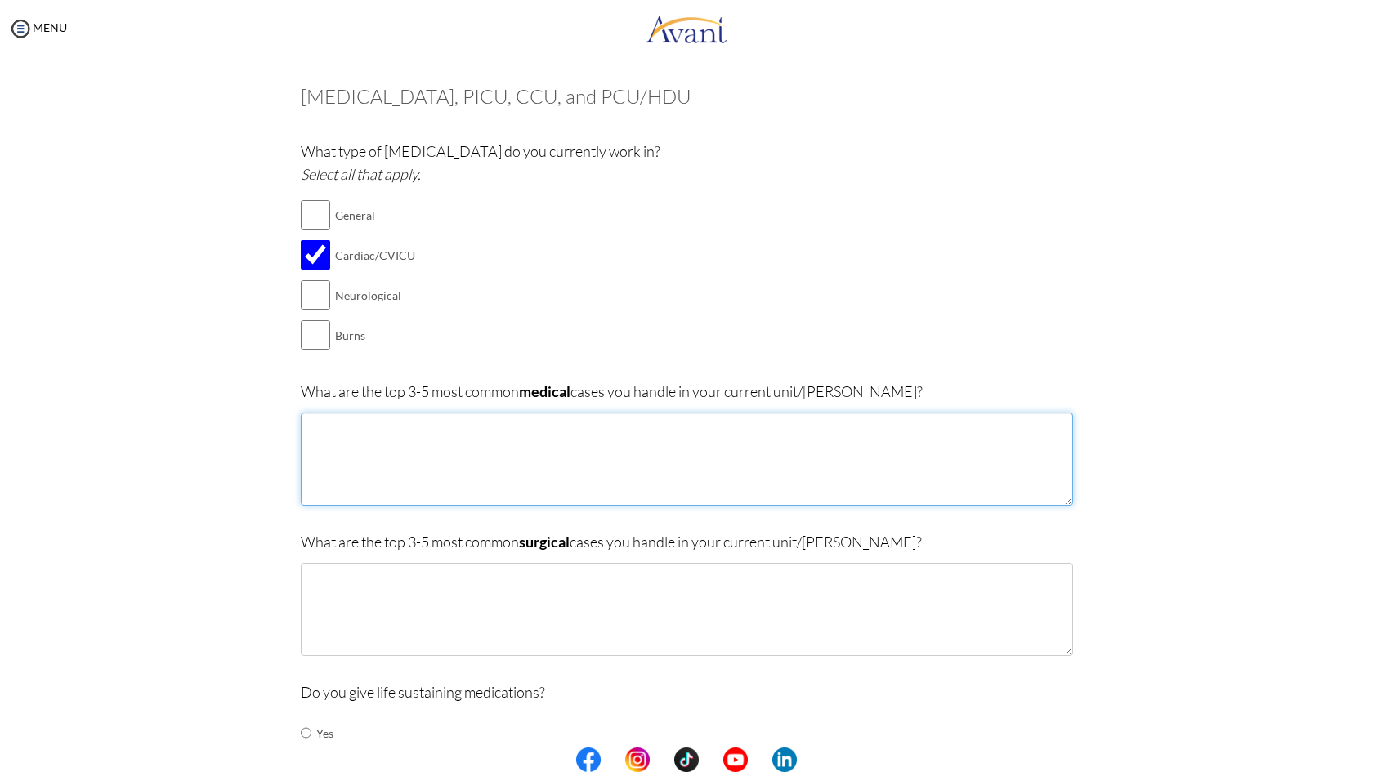
click at [610, 444] on textarea at bounding box center [687, 459] width 772 height 93
click at [527, 463] on textarea "Kidney Transplat OT , [MEDICAL_DATA]" at bounding box center [687, 459] width 772 height 93
click at [641, 453] on textarea "Kidney Transplat OT , [MEDICAL_DATA] & [MEDICAL_DATA], General [MEDICAL_DATA]," at bounding box center [687, 459] width 772 height 93
click at [639, 428] on textarea "Kidney Transplat OT , [MEDICAL_DATA] & [MEDICAL_DATA], General [MEDICAL_DATA]," at bounding box center [687, 459] width 772 height 93
click at [465, 416] on textarea "Kidney Transplat OT , [MEDICAL_DATA] & [MEDICAL_DATA], General [MEDICAL_DATA]," at bounding box center [687, 459] width 772 height 93
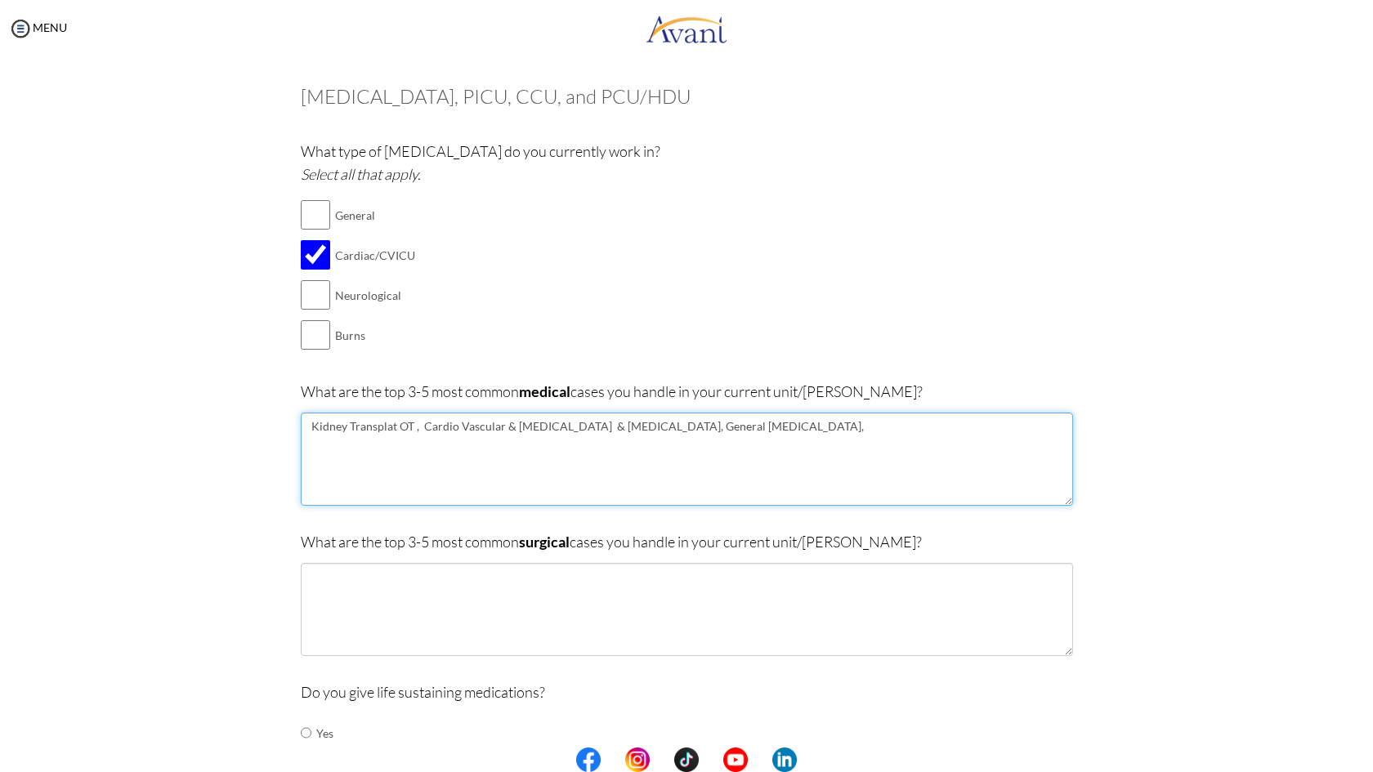
click at [746, 459] on textarea "Kidney Transplat OT , Cardio Vascular & [MEDICAL_DATA] & [MEDICAL_DATA], Genera…" at bounding box center [687, 459] width 772 height 93
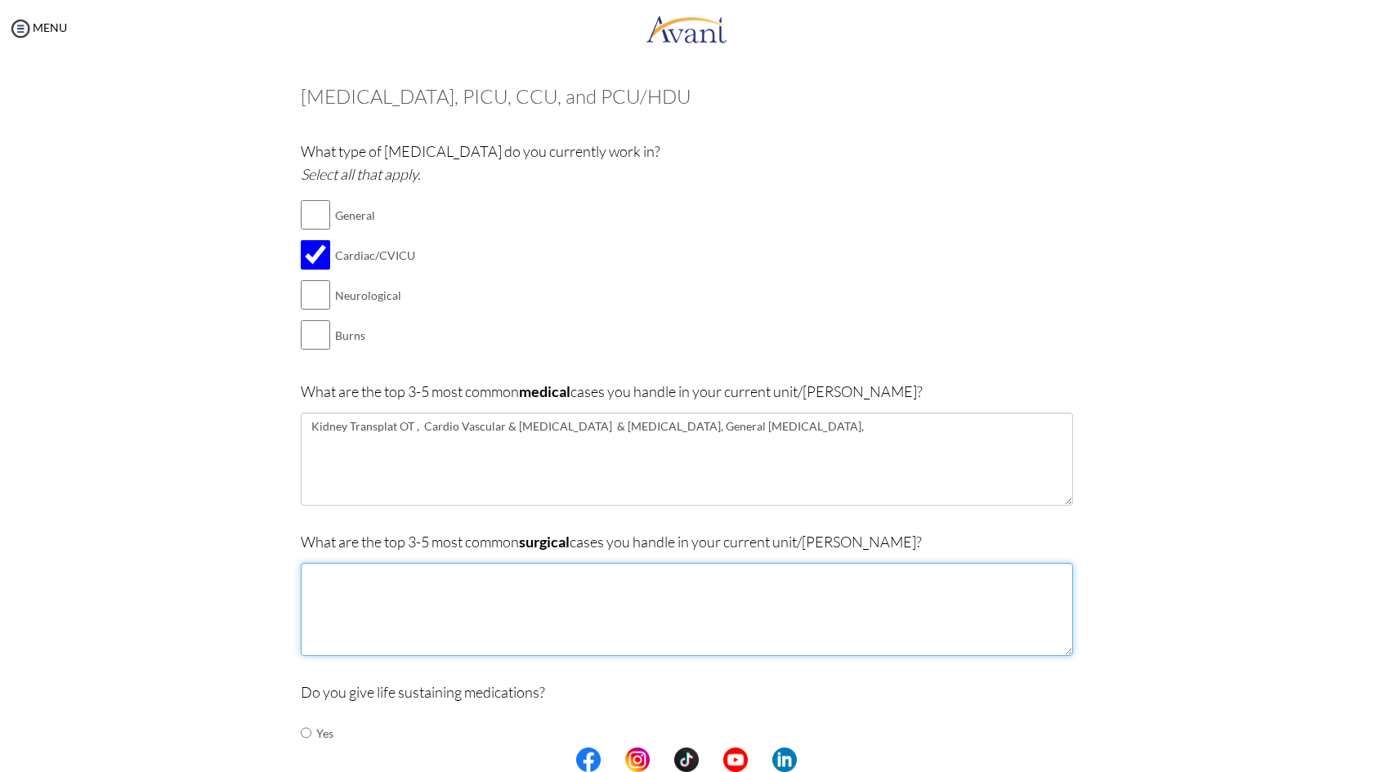
click at [694, 601] on textarea at bounding box center [687, 609] width 772 height 93
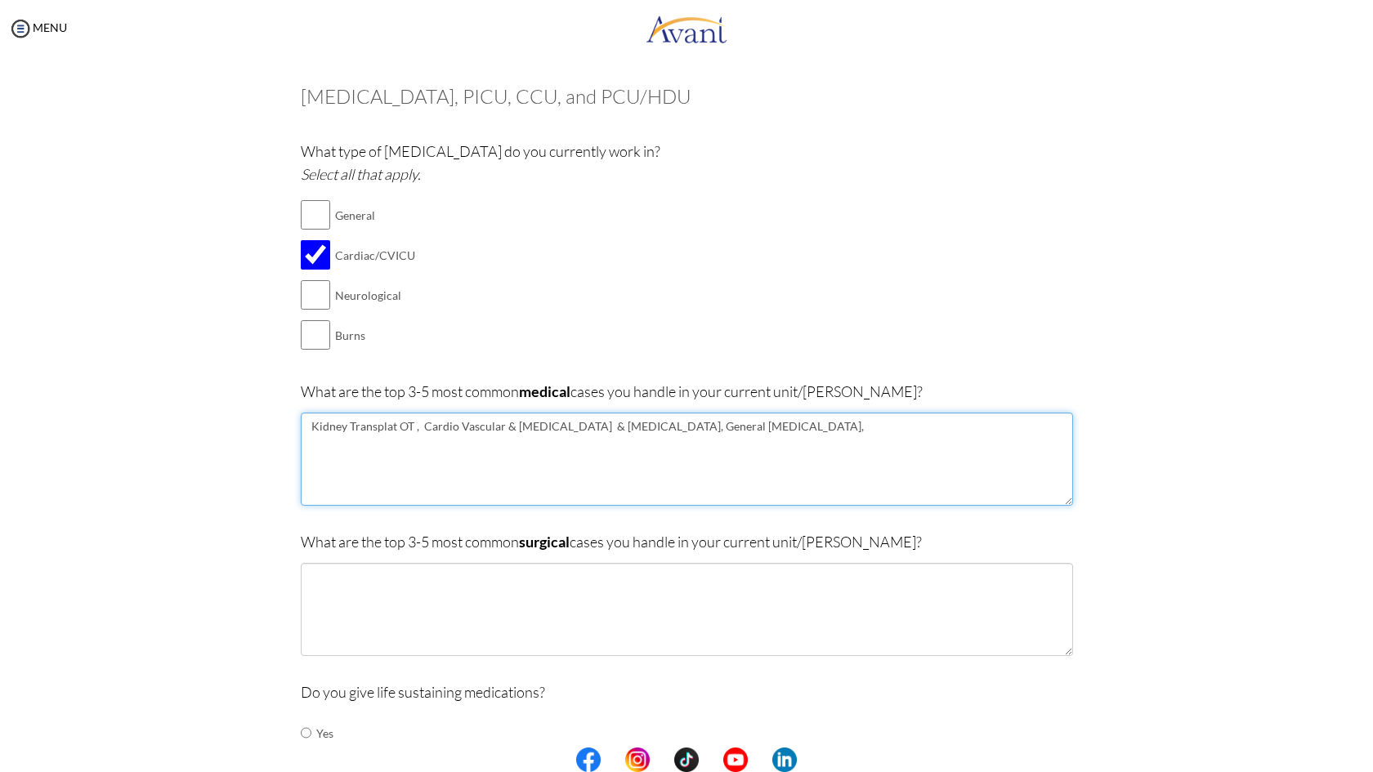
drag, startPoint x: 702, startPoint y: 417, endPoint x: 712, endPoint y: 424, distance: 12.3
click at [660, 417] on textarea "Kidney Transplat OT , Cardio Vascular & [MEDICAL_DATA] & [MEDICAL_DATA], Genera…" at bounding box center [687, 459] width 772 height 93
click at [744, 429] on textarea "Kidney Transplat OT , Cardio Vascular & [MEDICAL_DATA] & [MEDICAL_DATA], Genera…" at bounding box center [687, 459] width 772 height 93
drag, startPoint x: 694, startPoint y: 418, endPoint x: 287, endPoint y: 408, distance: 407.1
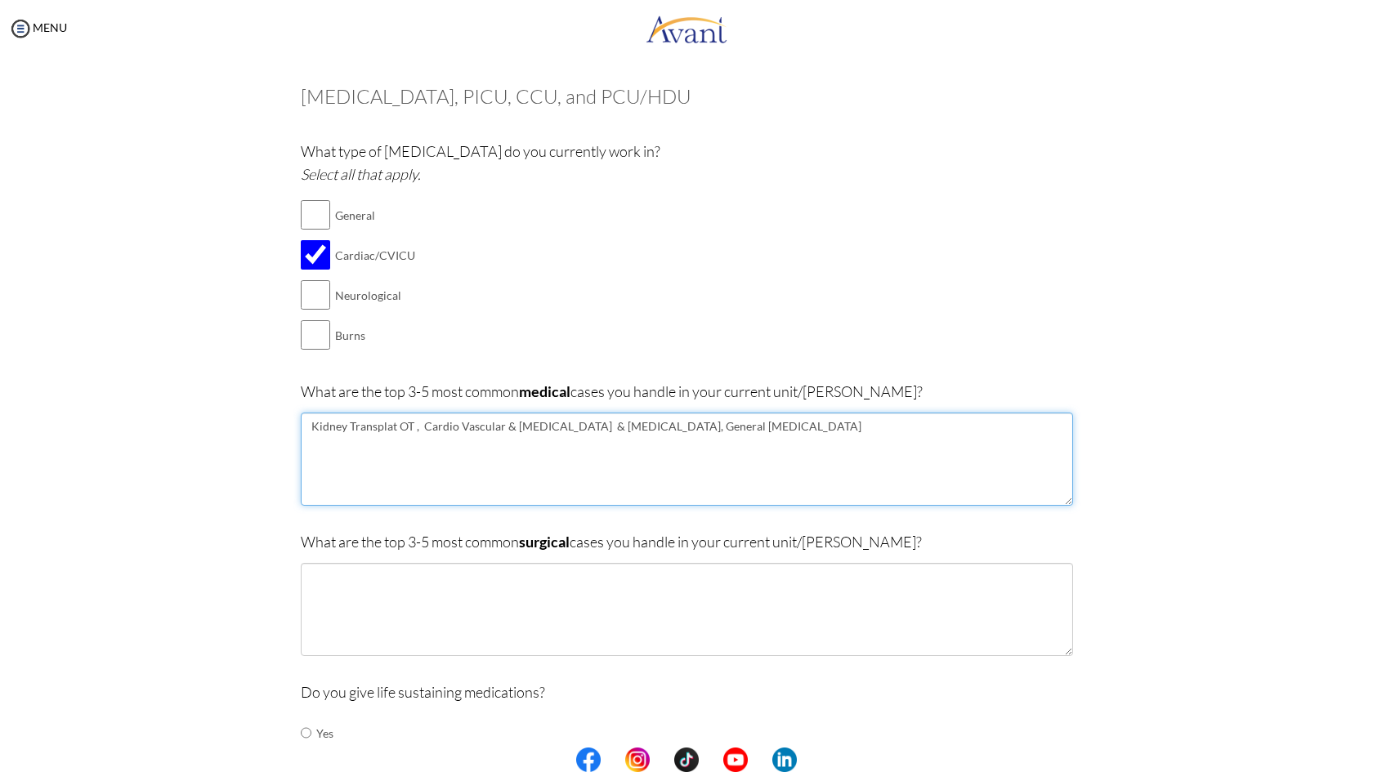
type textarea "Kidney Transplat OT , Cardio Vascular & [MEDICAL_DATA] & [MEDICAL_DATA], Genera…"
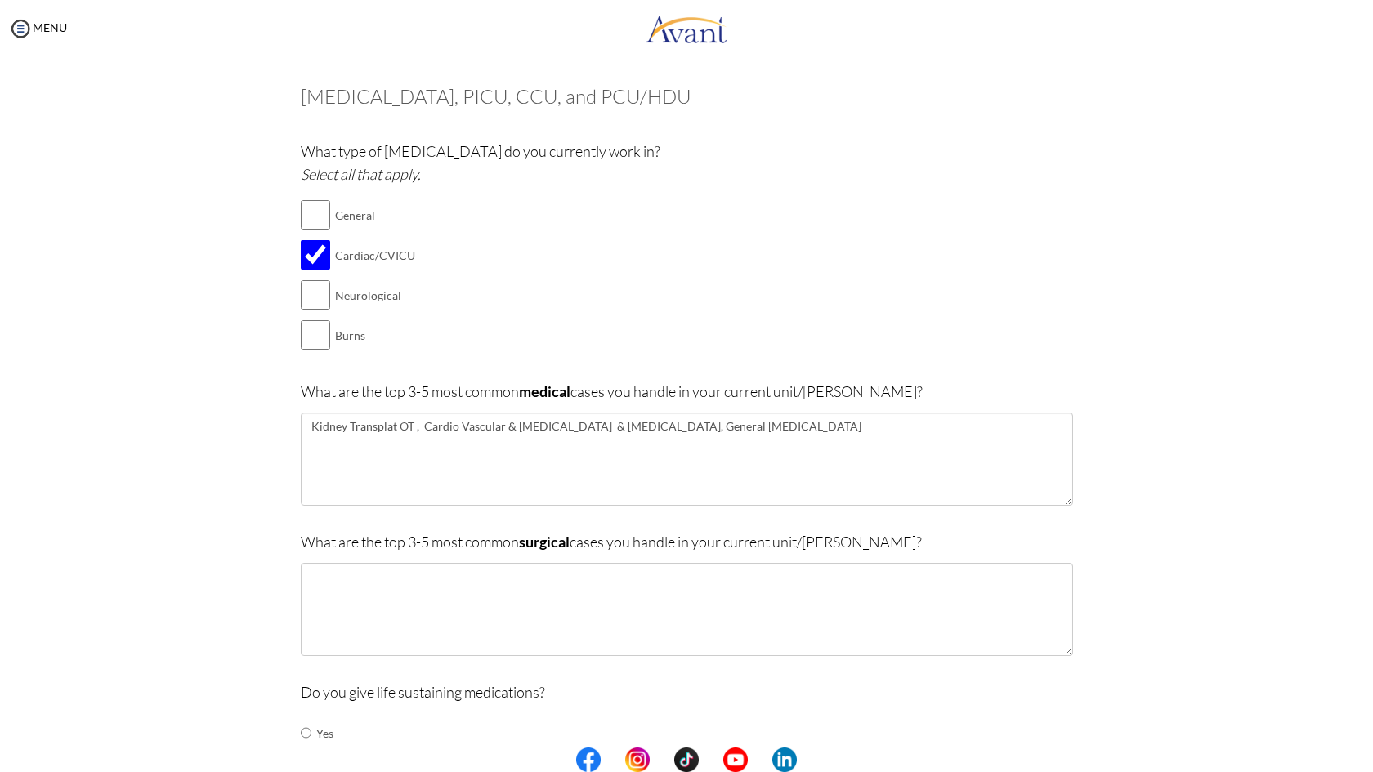
click at [383, 550] on div "What are the top 3-5 most common surgical cases you handle in your current unit…" at bounding box center [687, 601] width 772 height 142
click at [379, 579] on textarea at bounding box center [687, 609] width 772 height 93
paste textarea "Kidney Transplat OT , Cardio Vascular & [MEDICAL_DATA] & [MEDICAL_DATA], Genera…"
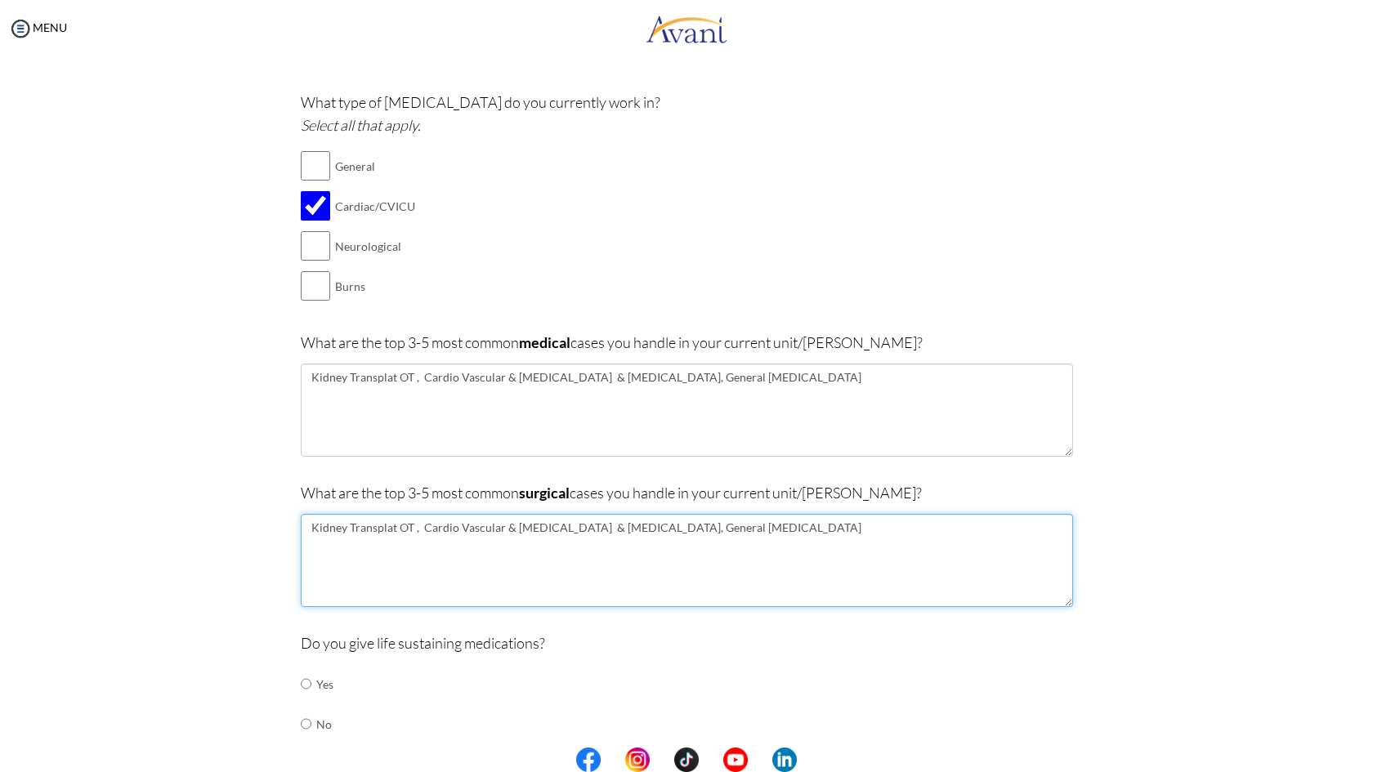
scroll to position [265, 0]
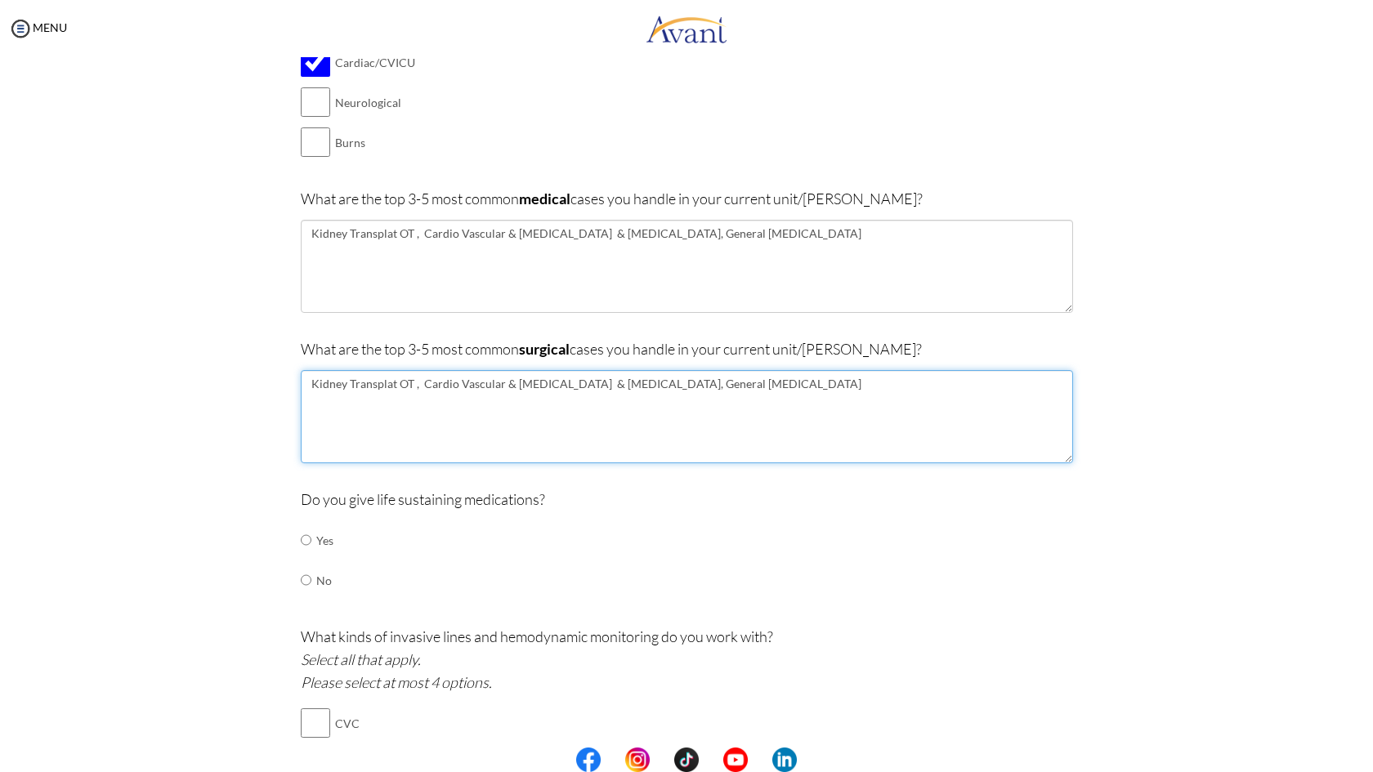
click at [380, 375] on textarea "Kidney Transplat OT , Cardio Vascular & [MEDICAL_DATA] & [MEDICAL_DATA], Genera…" at bounding box center [687, 416] width 772 height 93
type textarea "Kidney Transplant OT , Cardio Vascular & [MEDICAL_DATA] & [MEDICAL_DATA], Gener…"
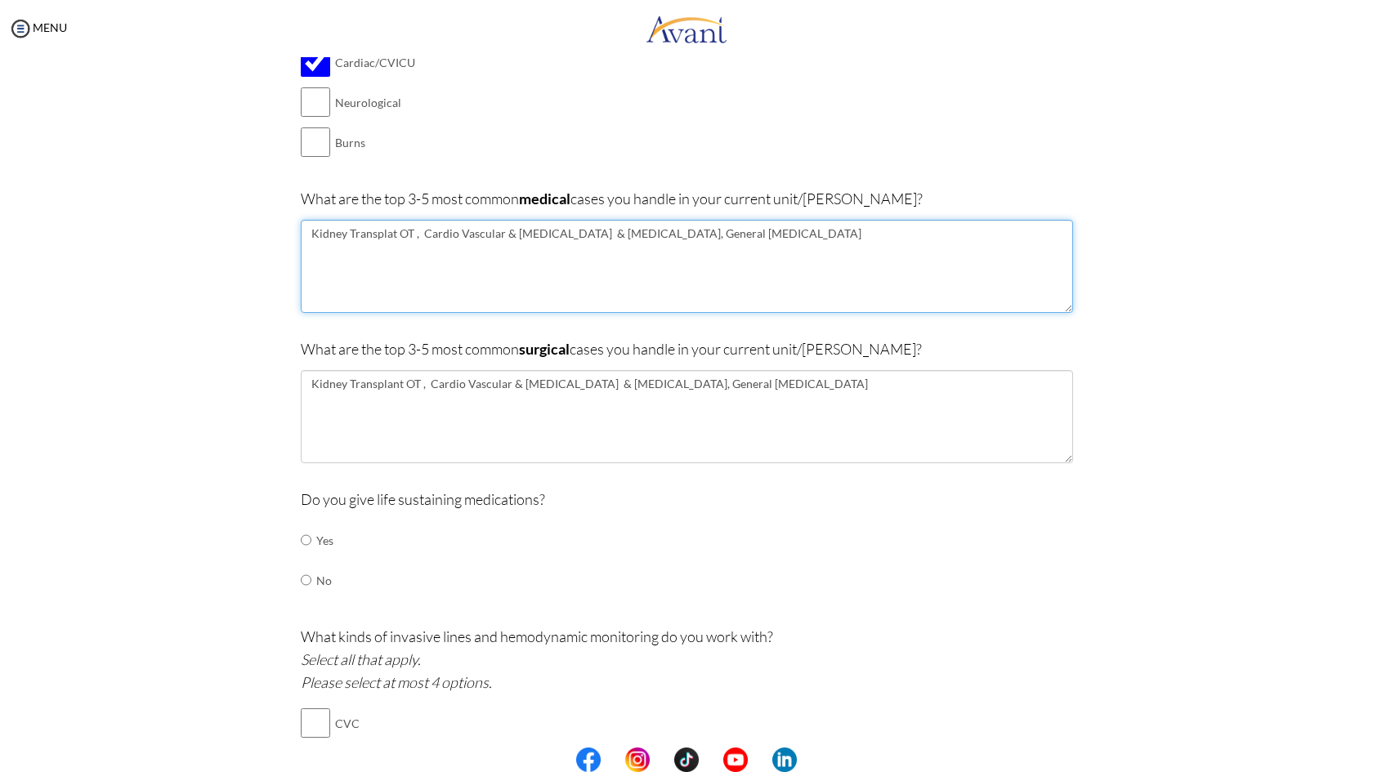
click at [381, 223] on textarea "Kidney Transplat OT , Cardio Vascular & [MEDICAL_DATA] & [MEDICAL_DATA], Genera…" at bounding box center [687, 266] width 772 height 93
type textarea "Kidney Transplant OT , Cardio Vascular & [MEDICAL_DATA] & [MEDICAL_DATA], Gener…"
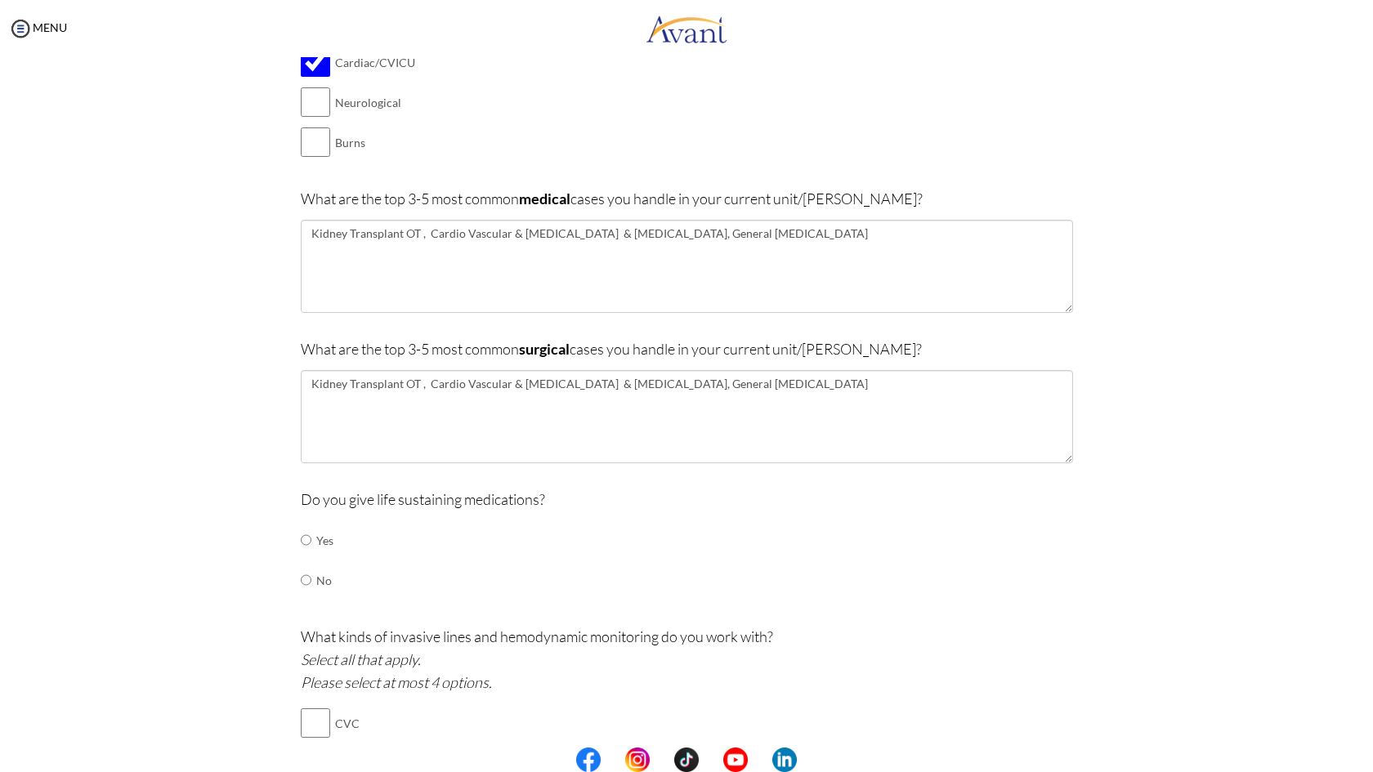
click at [301, 531] on input "radio" at bounding box center [306, 540] width 11 height 33
radio input "true"
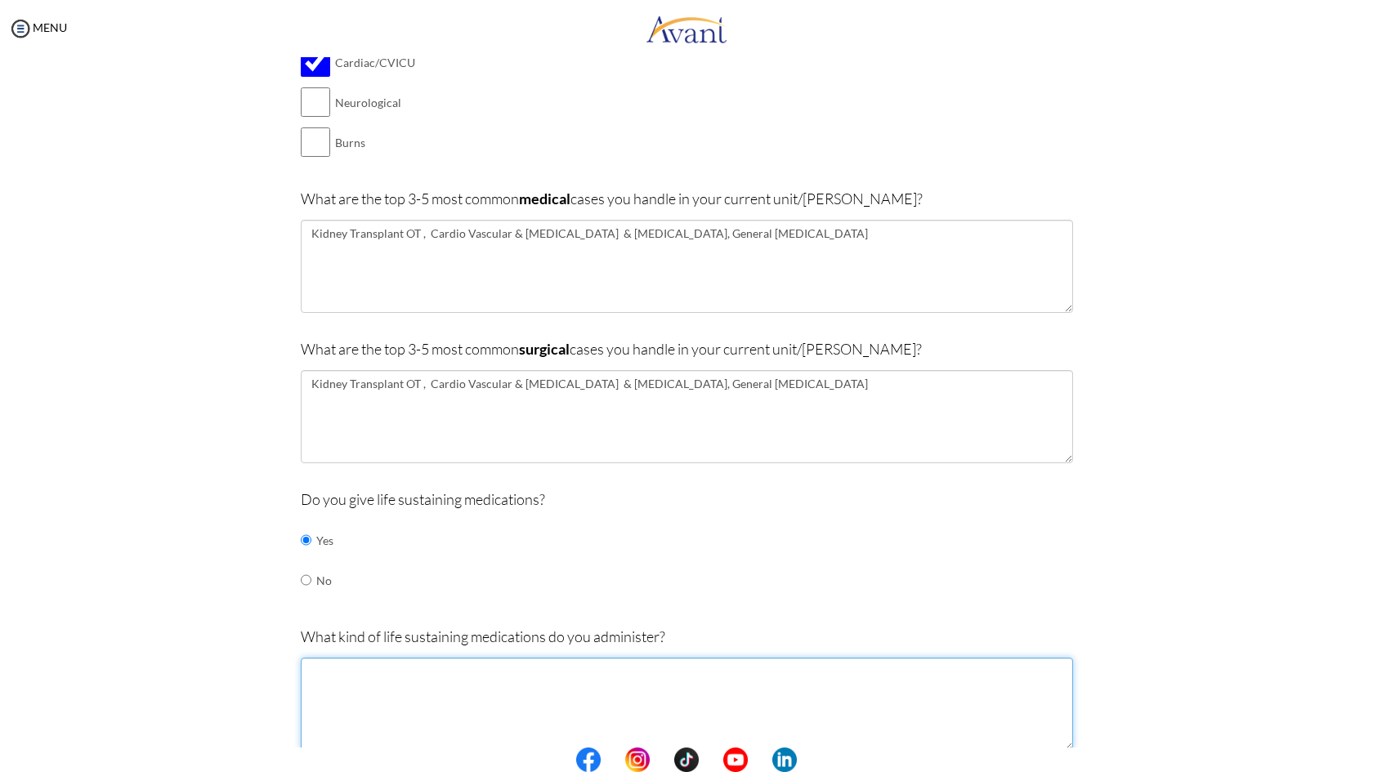
click at [323, 677] on textarea at bounding box center [687, 704] width 772 height 93
click at [311, 658] on textarea "inotropes" at bounding box center [687, 704] width 772 height 93
click at [314, 658] on textarea "inotropes" at bounding box center [687, 704] width 772 height 93
click at [315, 664] on textarea "inotropes" at bounding box center [687, 704] width 772 height 93
click at [311, 664] on textarea "inotropes" at bounding box center [687, 704] width 772 height 93
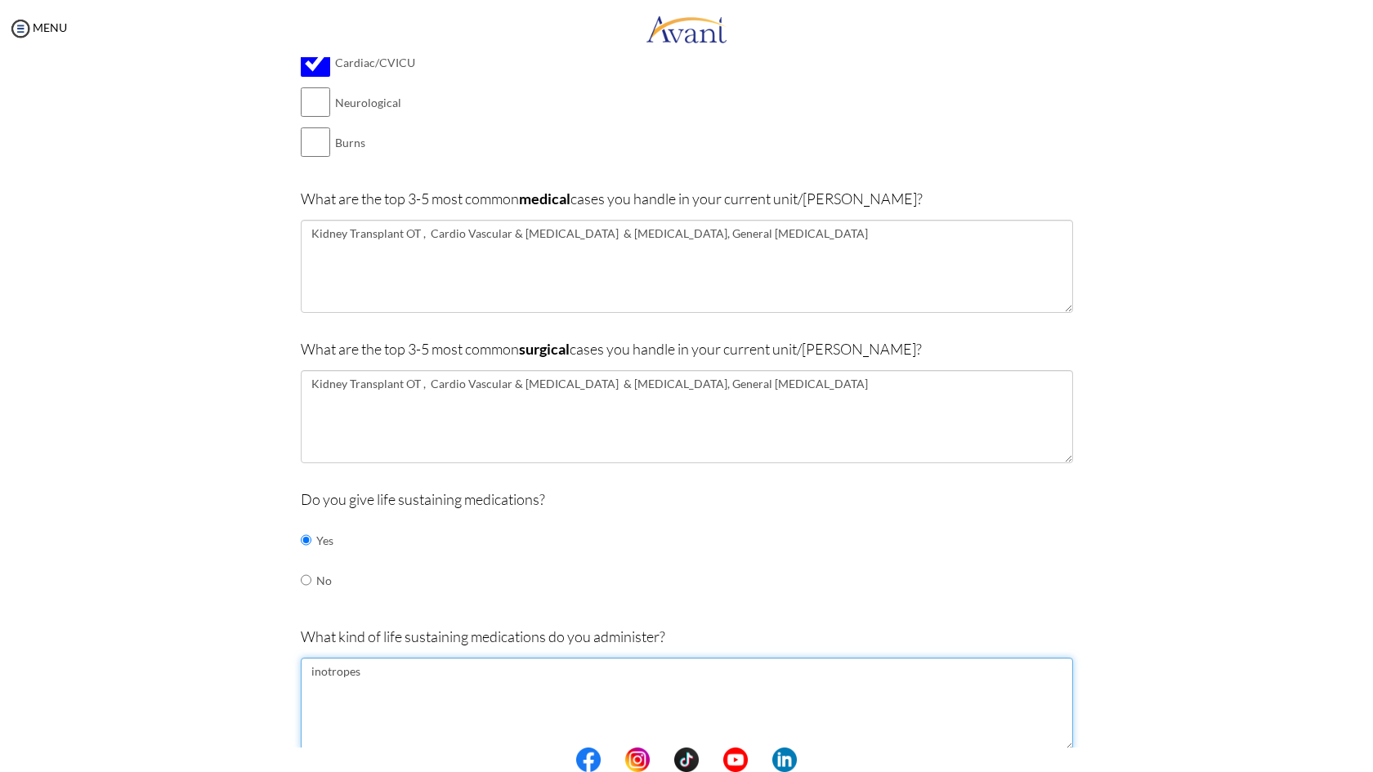
click at [311, 667] on textarea "inotropes" at bounding box center [687, 704] width 772 height 93
click at [372, 660] on textarea "Inotropes" at bounding box center [687, 704] width 772 height 93
click at [360, 665] on textarea "Inotropes blood transfusions antibiotics" at bounding box center [687, 704] width 772 height 93
click at [355, 664] on textarea "Inotropes blood transfusions antibiotics" at bounding box center [687, 704] width 772 height 93
click at [451, 661] on textarea "Inotropes, blood transfusions antibiotics" at bounding box center [687, 704] width 772 height 93
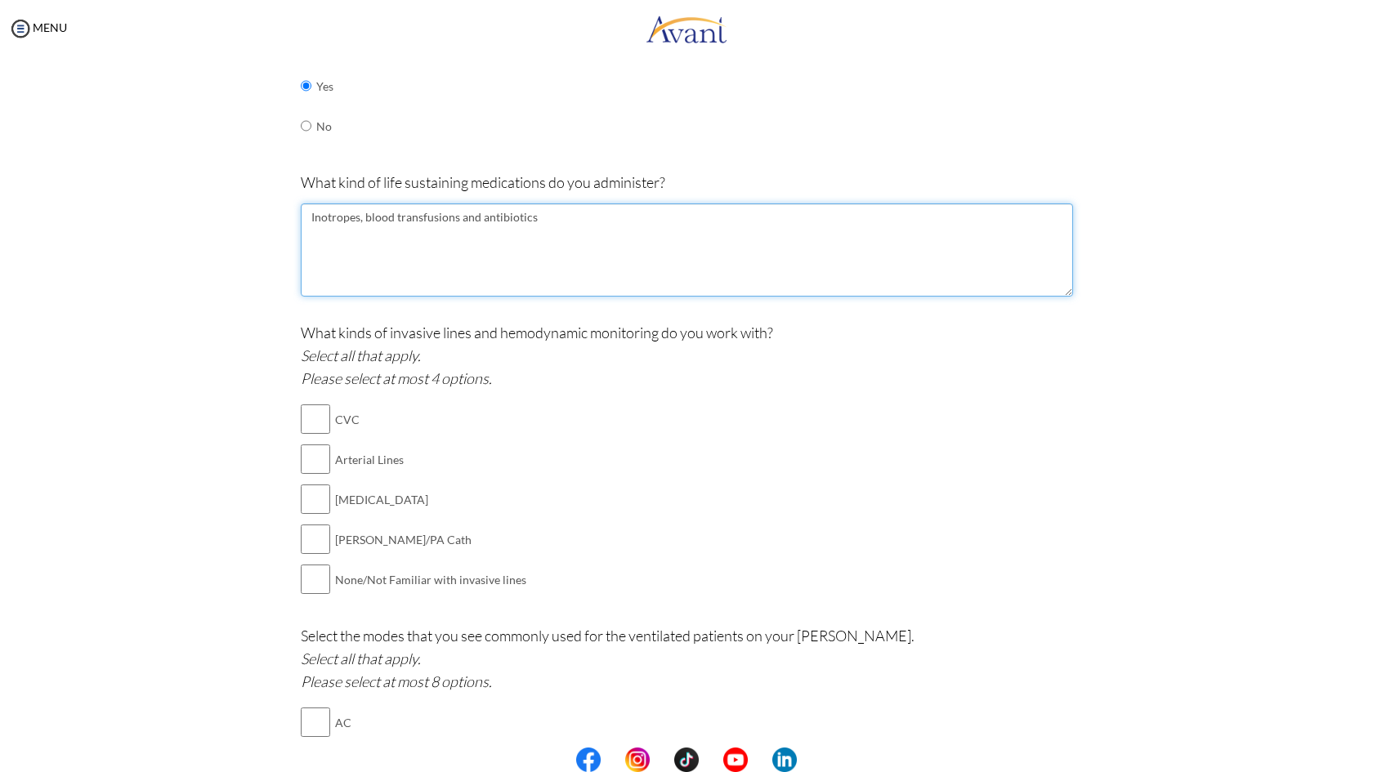
scroll to position [719, 0]
type textarea "Inotropes, blood transfusions and antibiotics"
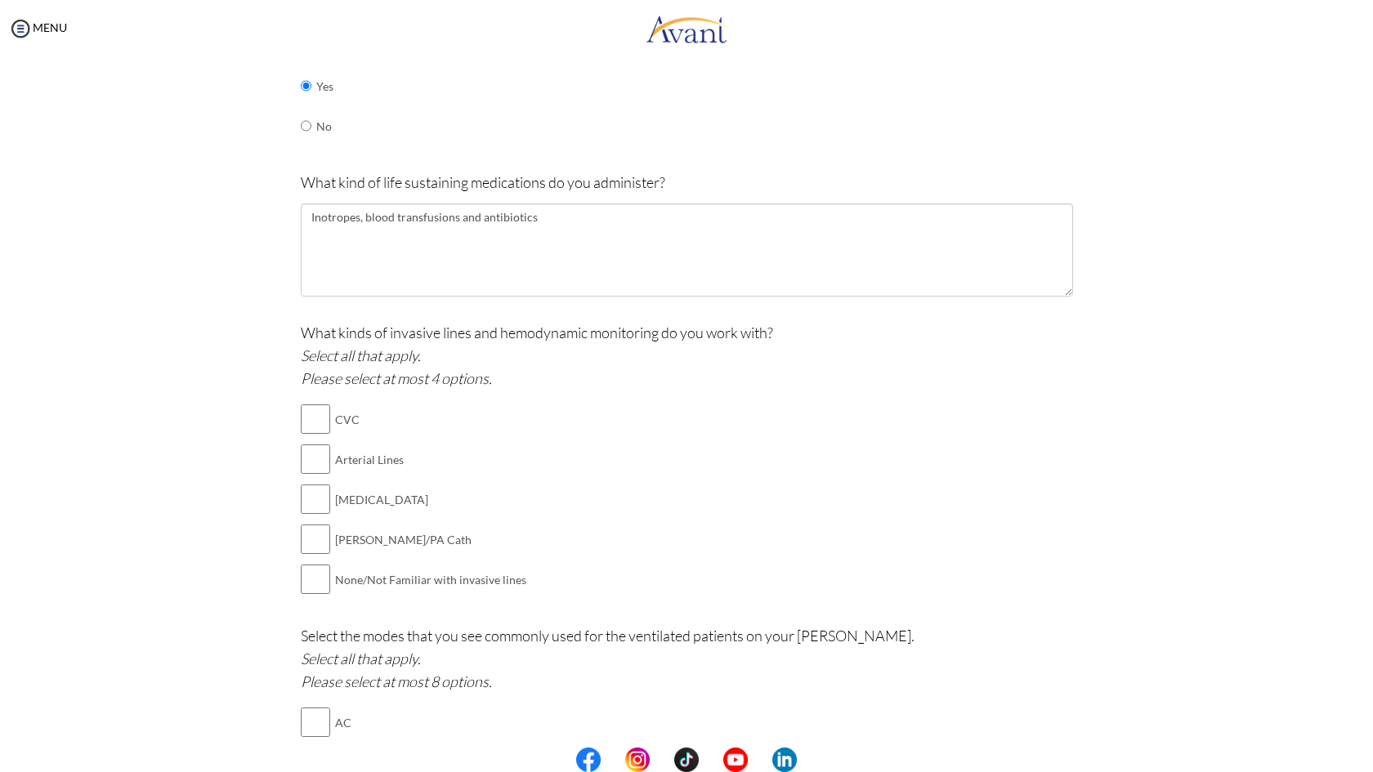
click at [301, 406] on input "checkbox" at bounding box center [315, 419] width 29 height 33
checkbox input "true"
click at [302, 446] on input "checkbox" at bounding box center [315, 459] width 29 height 33
checkbox input "true"
click at [301, 485] on input "checkbox" at bounding box center [315, 499] width 29 height 33
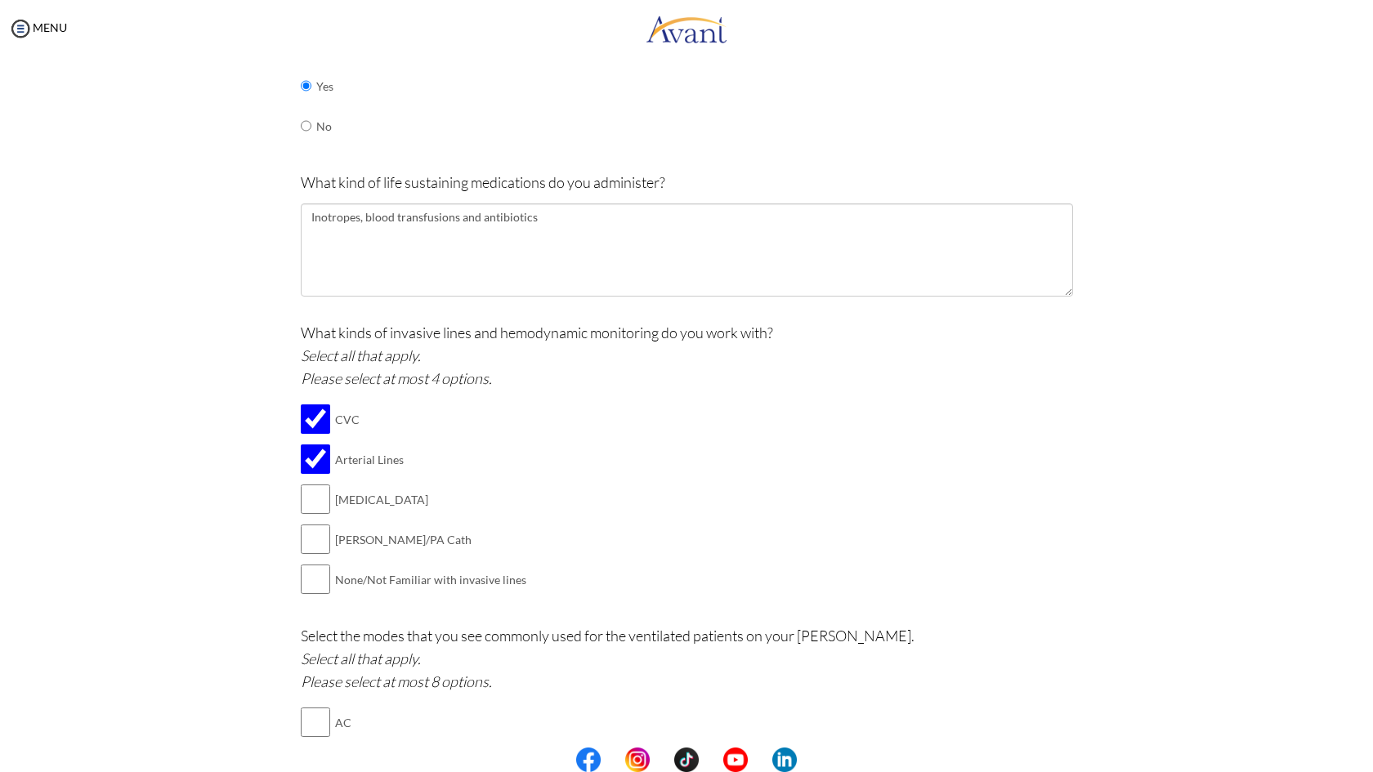
checkbox input "true"
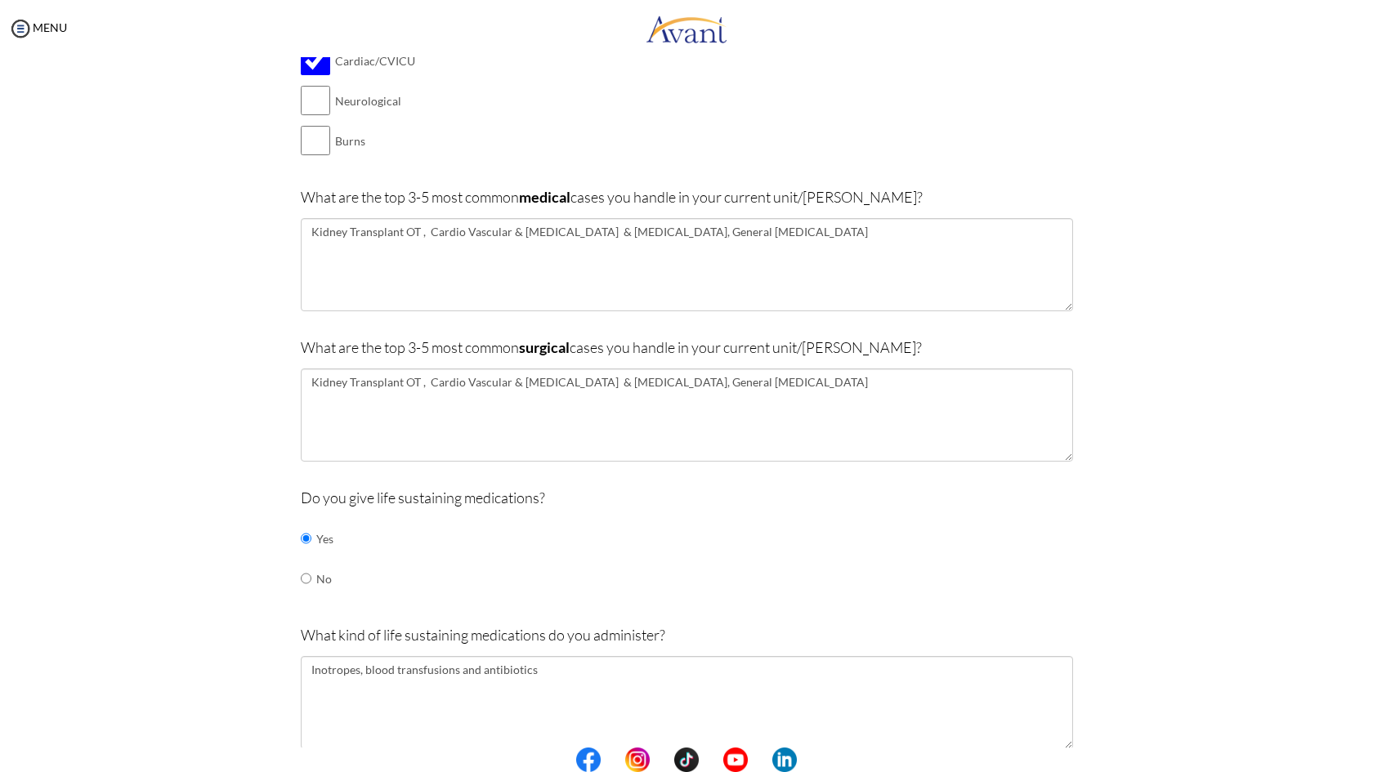
scroll to position [227, 0]
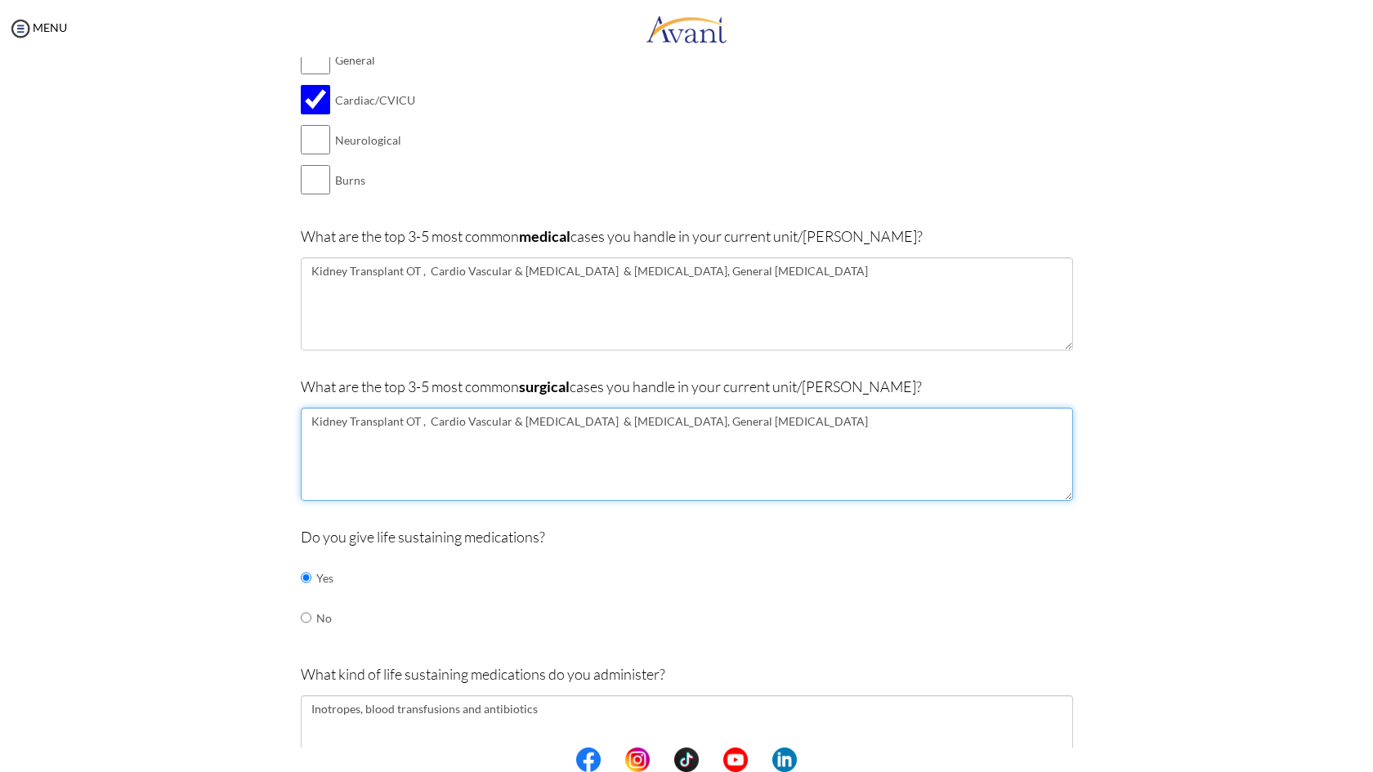
click at [619, 412] on textarea "Kidney Transplant OT , Cardio Vascular & [MEDICAL_DATA] & [MEDICAL_DATA], Gener…" at bounding box center [687, 454] width 772 height 93
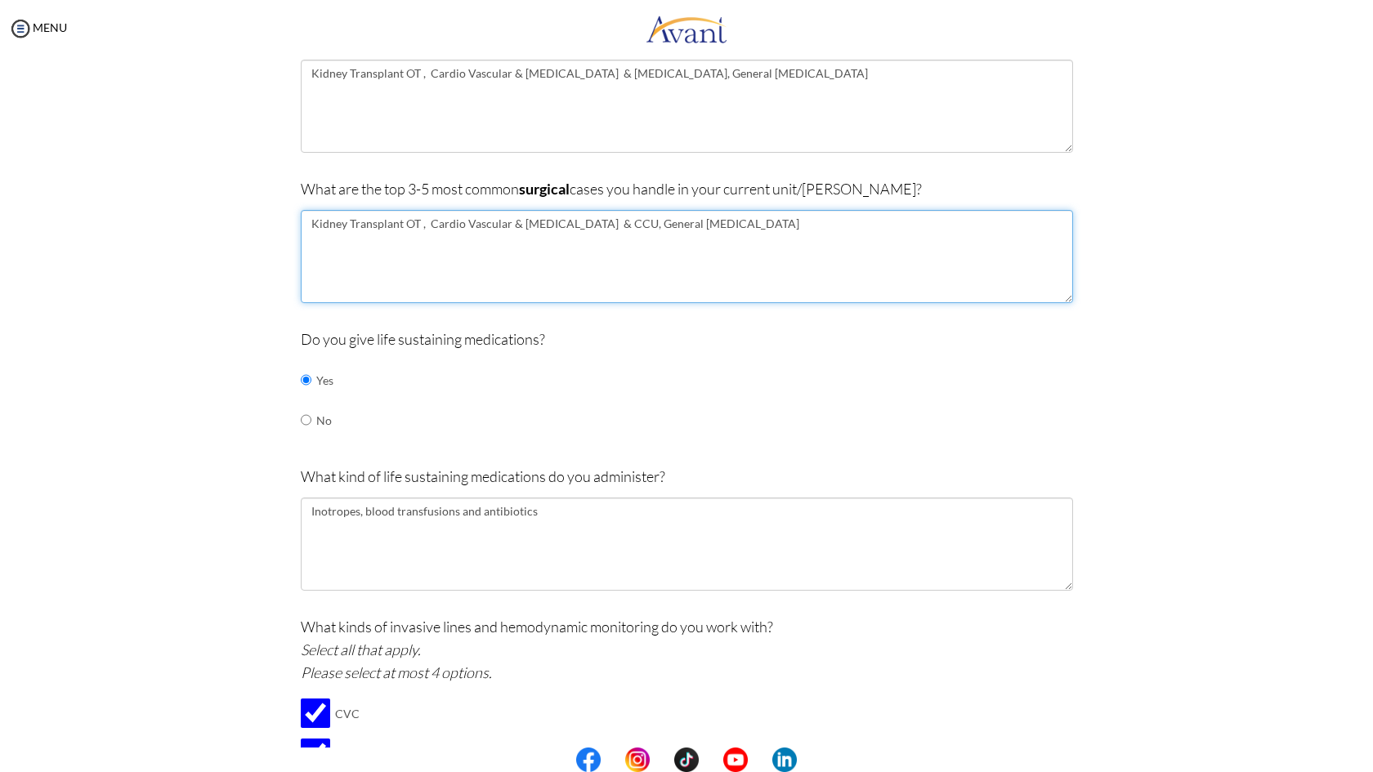
scroll to position [466, 0]
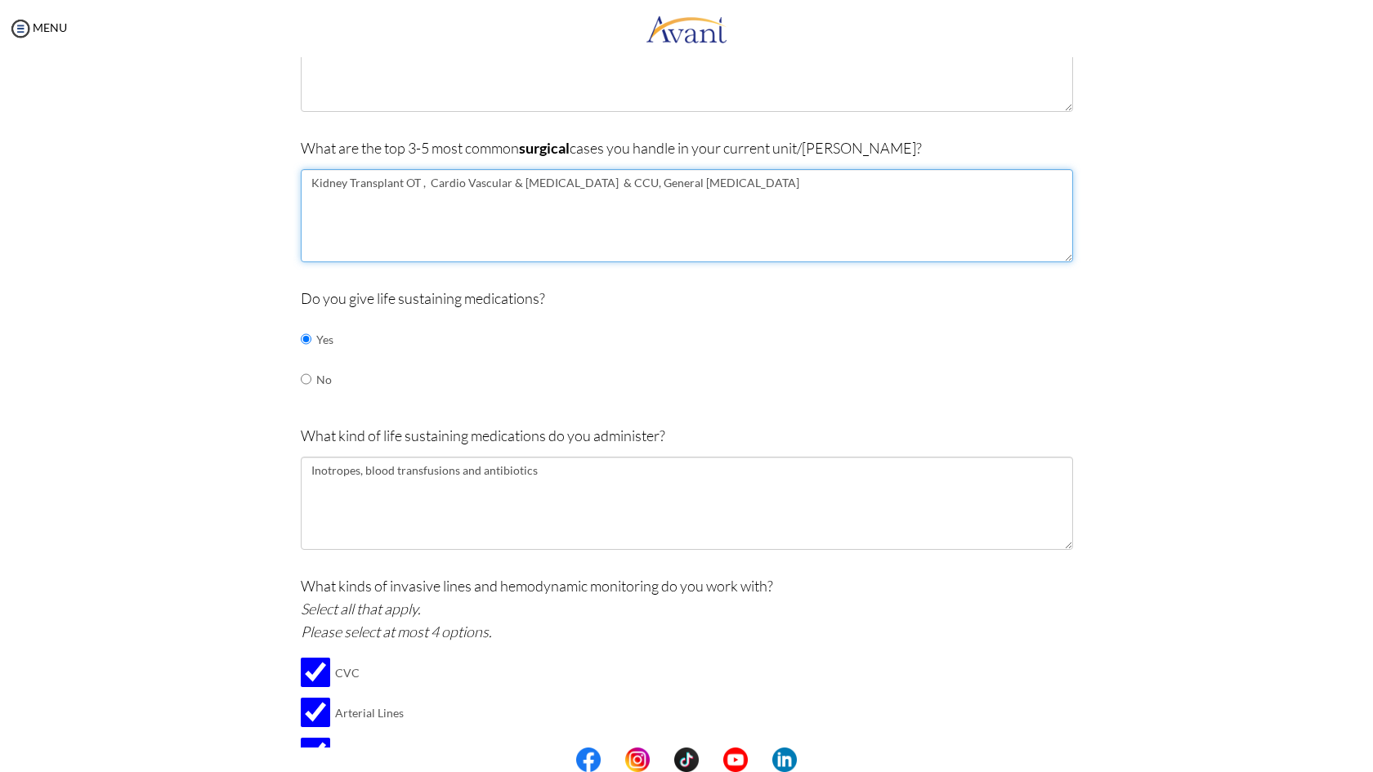
type textarea "Kidney Transplant OT , Cardio Vascular & [MEDICAL_DATA] & CCU, General [MEDICAL…"
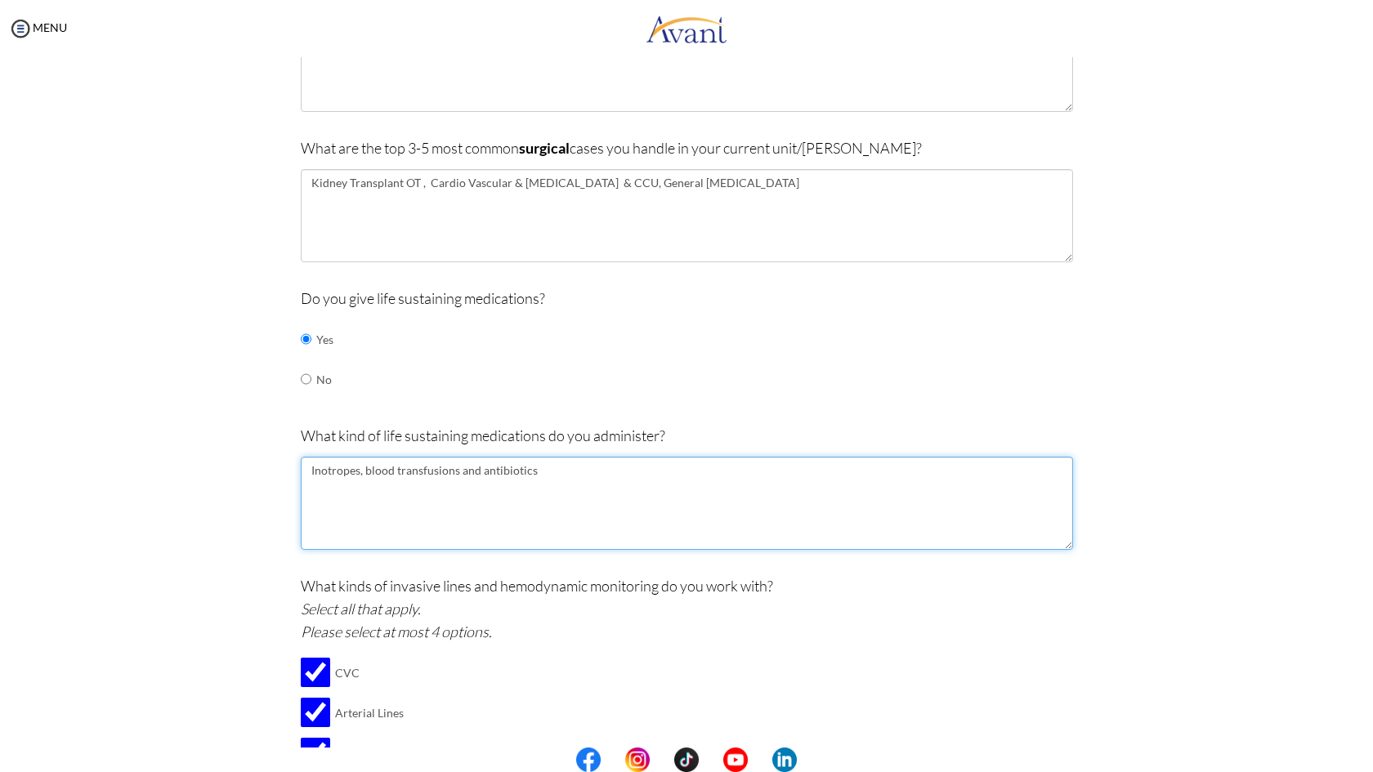
click at [330, 461] on textarea "Inotropes, blood transfusions and antibiotics" at bounding box center [687, 503] width 772 height 93
click at [331, 467] on textarea "Inotropes, blood transfusions and antibiotics" at bounding box center [687, 503] width 772 height 93
click at [351, 457] on textarea "Inotropes, blood transfusions and antibiotics" at bounding box center [687, 503] width 772 height 93
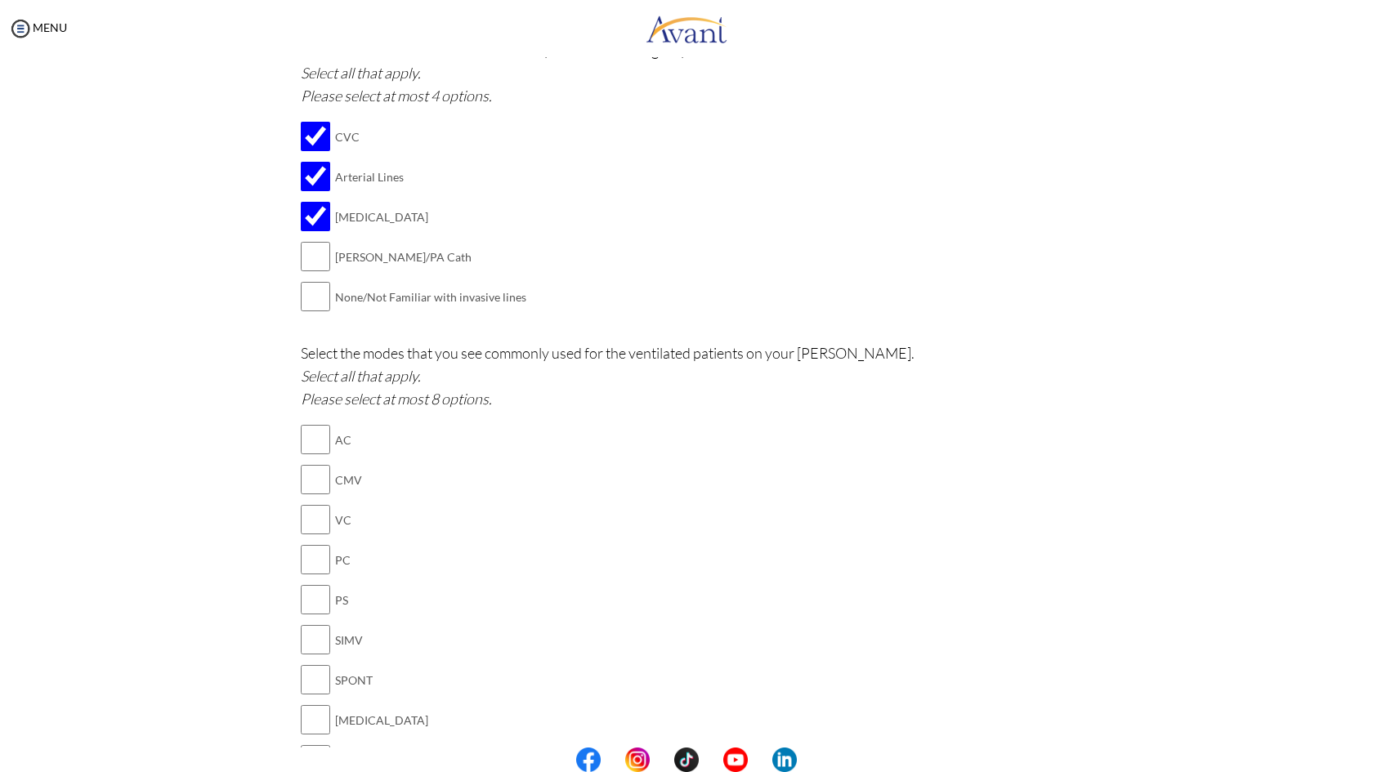
scroll to position [1040, 0]
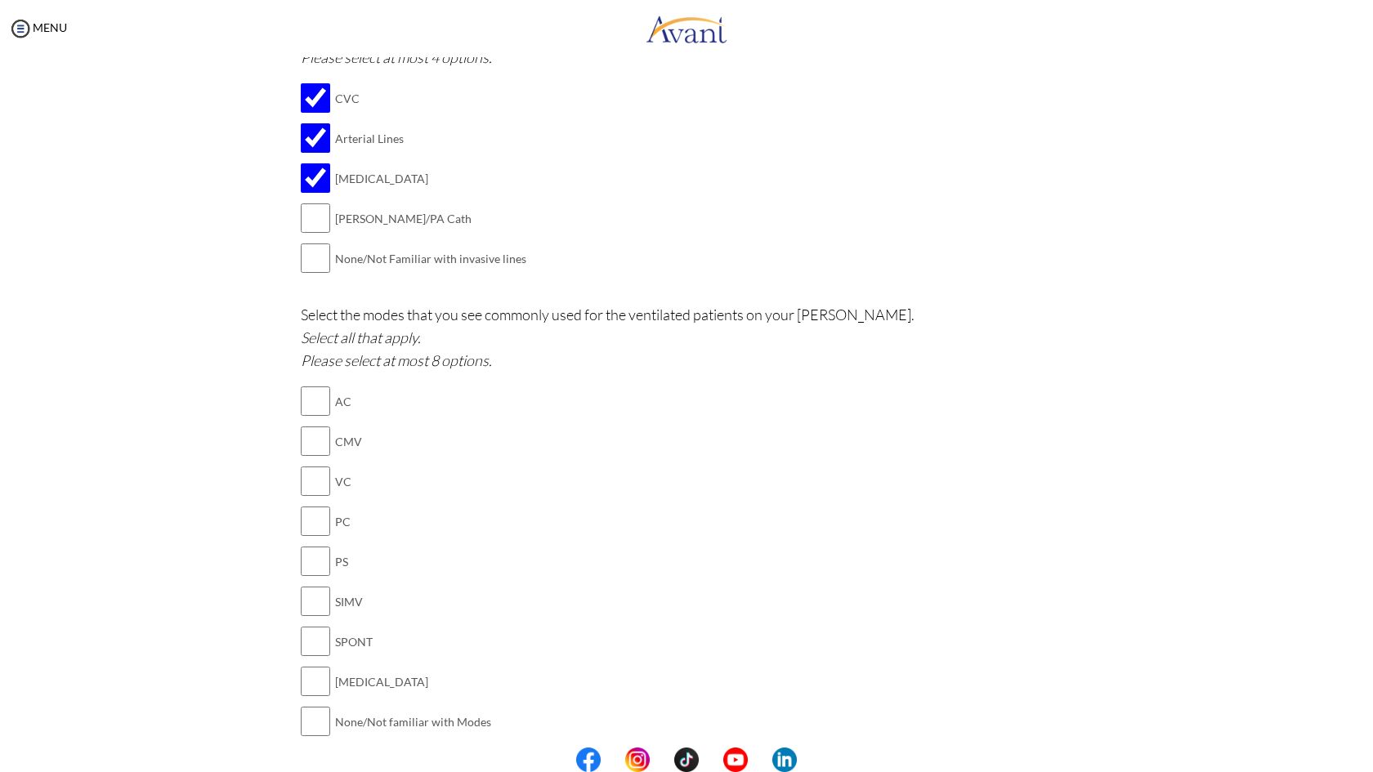
type textarea "Inotrops, blood transfusions and antibiotics"
click at [301, 385] on input "checkbox" at bounding box center [315, 401] width 29 height 33
checkbox input "true"
click at [301, 425] on input "checkbox" at bounding box center [315, 441] width 29 height 33
checkbox input "true"
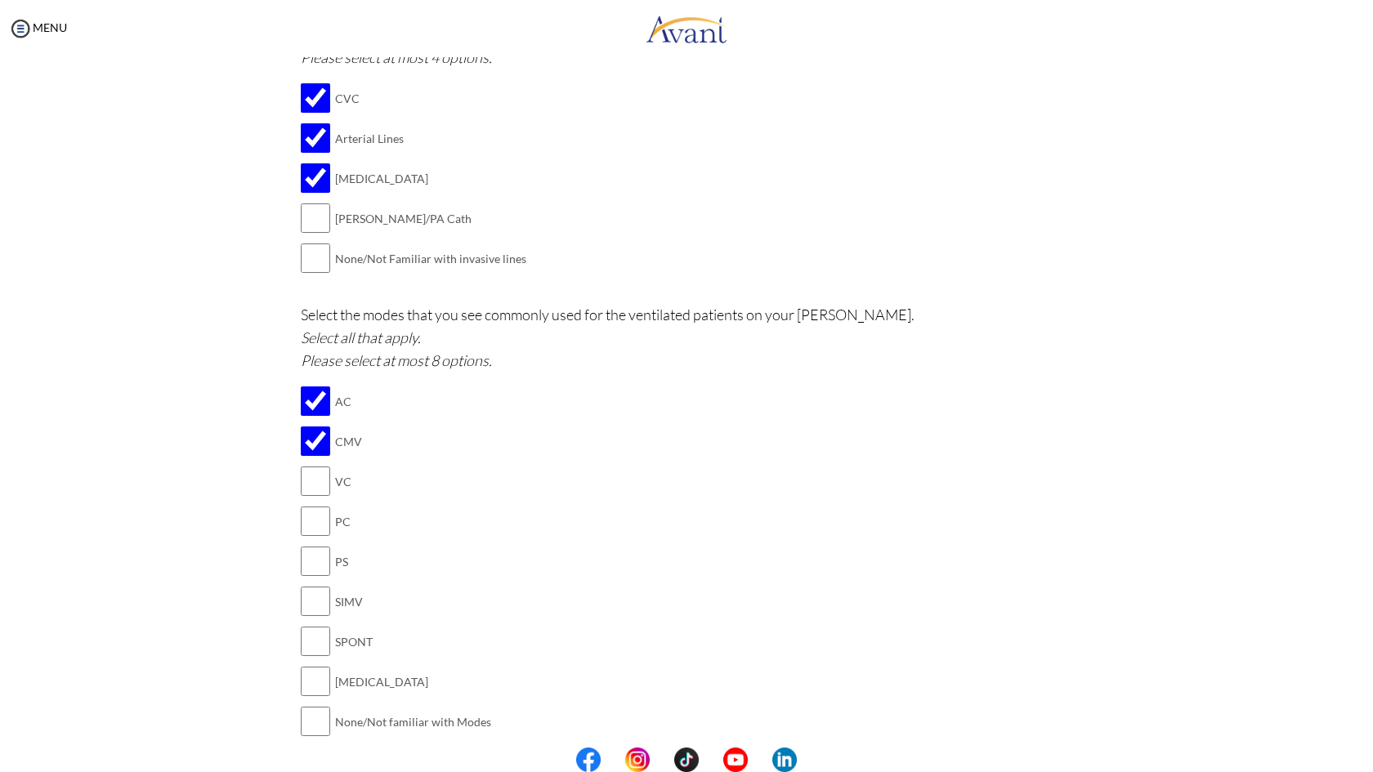
click at [302, 545] on input "checkbox" at bounding box center [315, 561] width 29 height 33
checkbox input "true"
click at [301, 585] on input "checkbox" at bounding box center [315, 601] width 29 height 33
checkbox input "true"
click at [301, 625] on input "checkbox" at bounding box center [315, 641] width 29 height 33
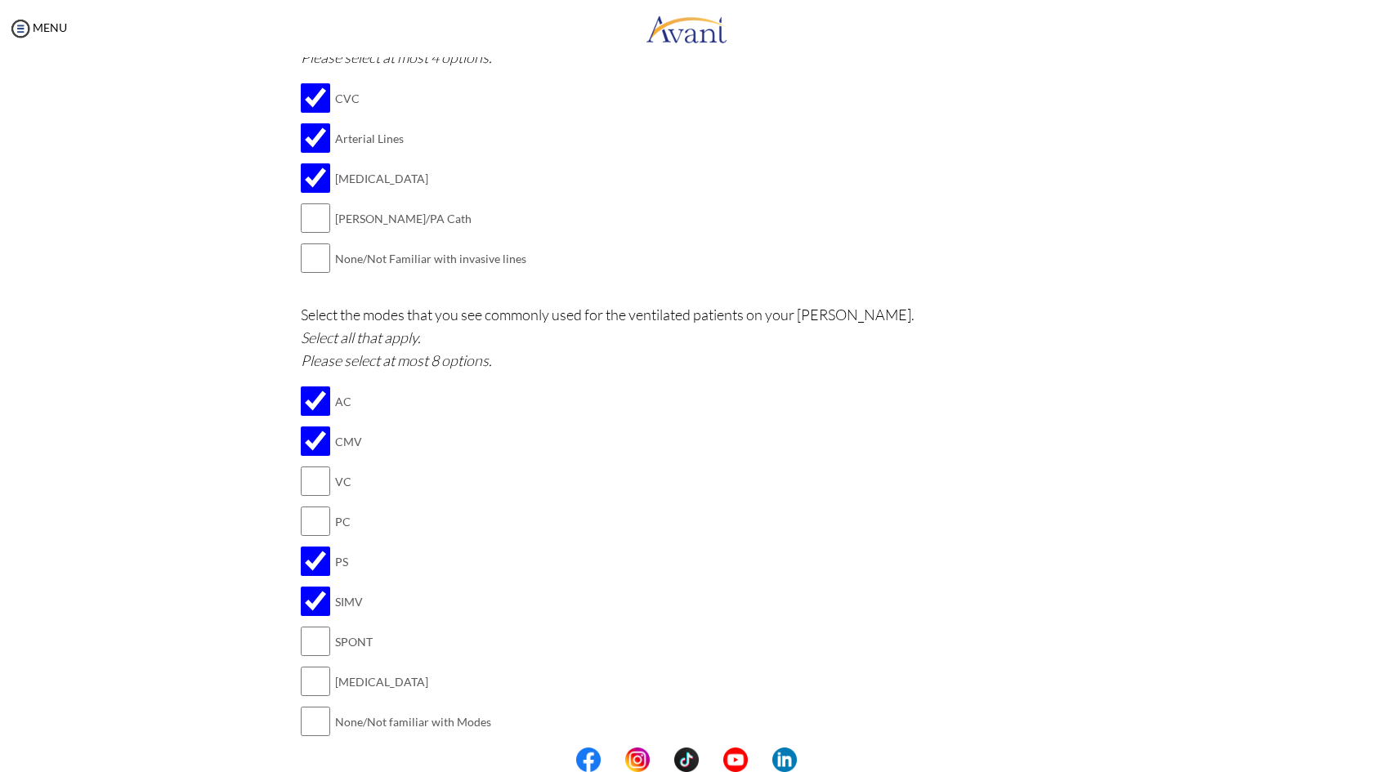
checkbox input "true"
click at [301, 665] on input "checkbox" at bounding box center [315, 681] width 29 height 33
checkbox input "true"
click at [302, 465] on input "checkbox" at bounding box center [315, 481] width 29 height 33
checkbox input "true"
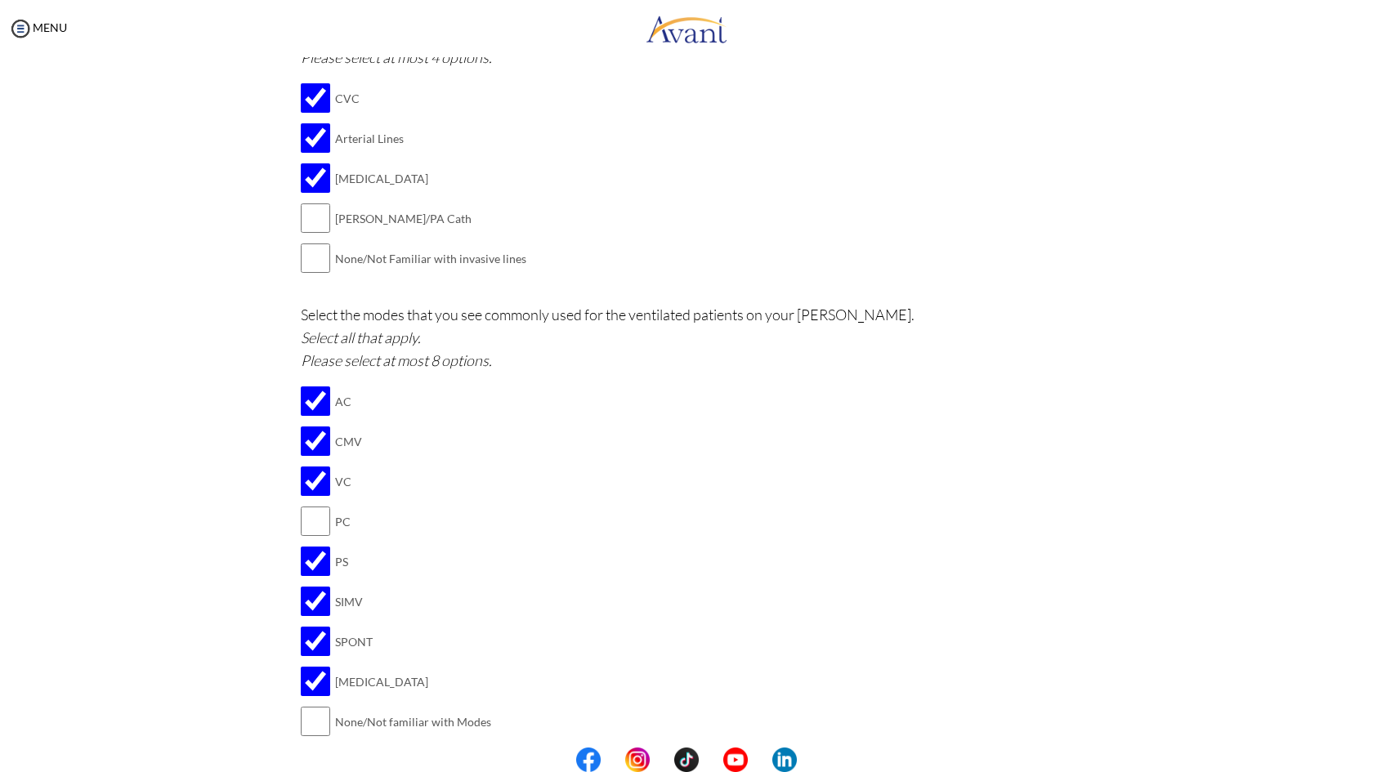
click at [301, 505] on input "checkbox" at bounding box center [315, 521] width 29 height 33
checkbox input "true"
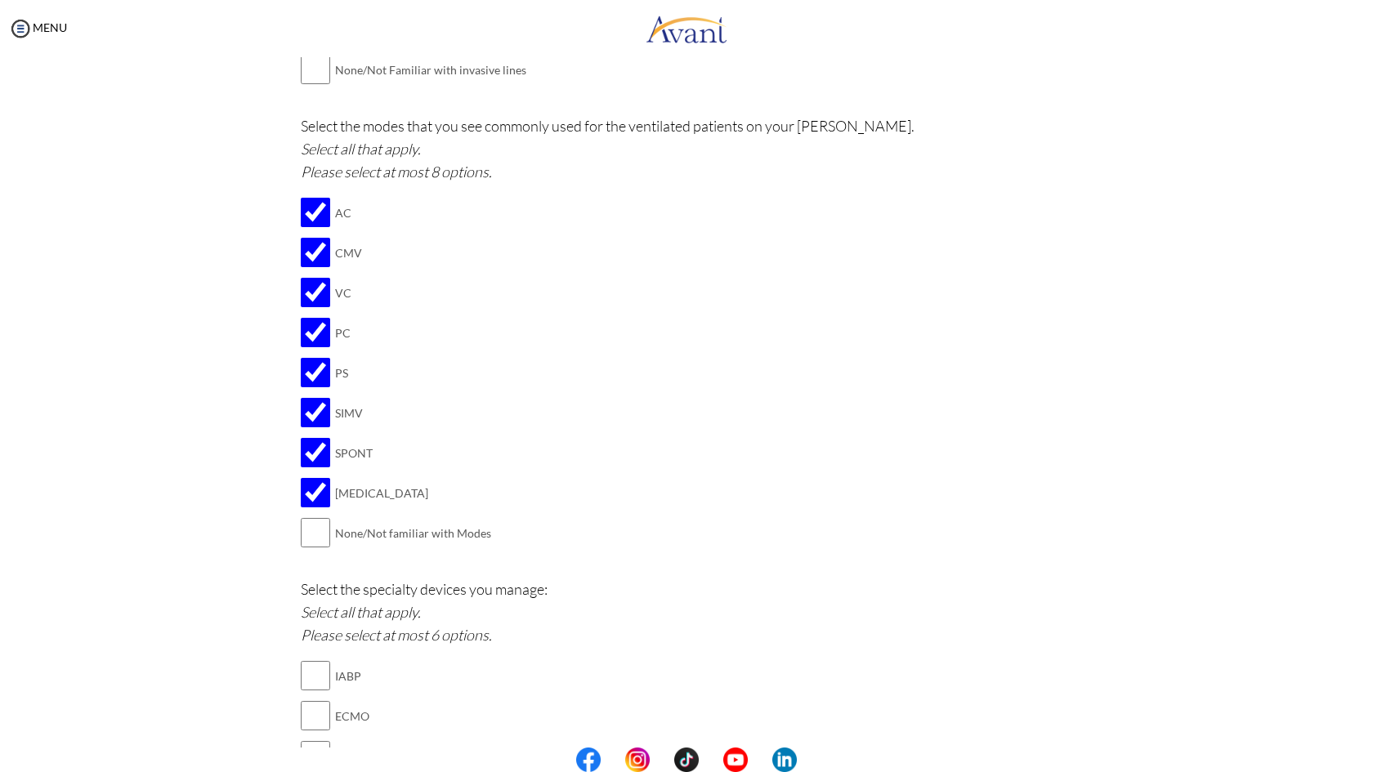
scroll to position [1254, 0]
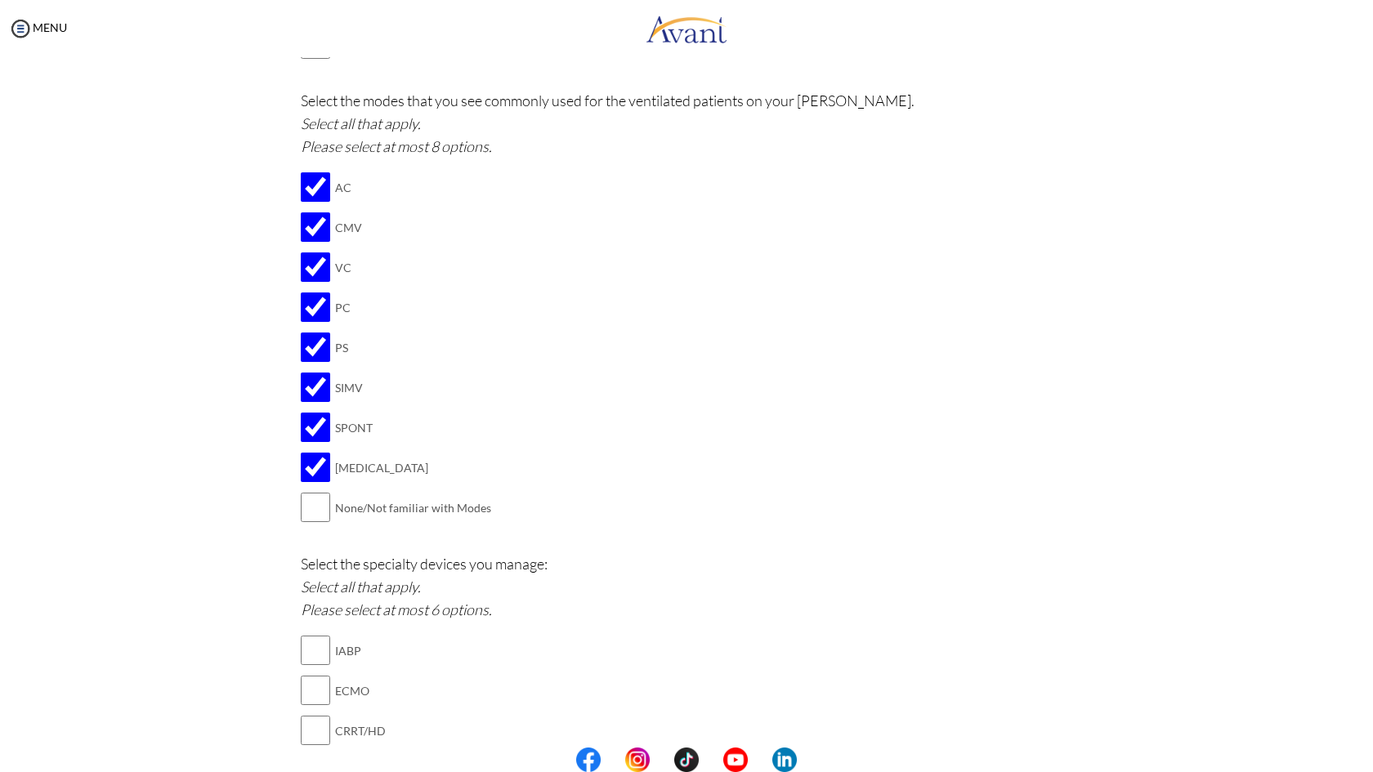
click at [301, 634] on input "checkbox" at bounding box center [315, 650] width 29 height 33
checkbox input "true"
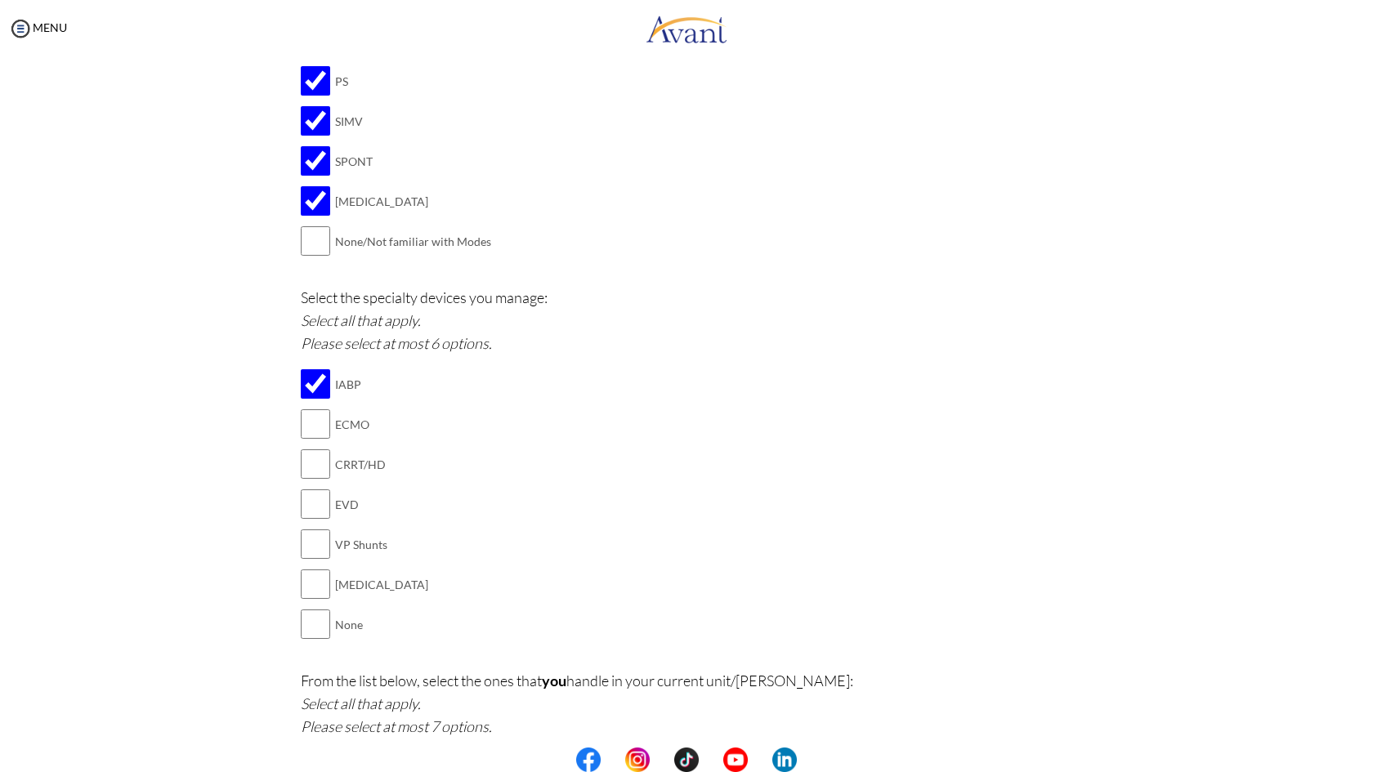
scroll to position [1554, 0]
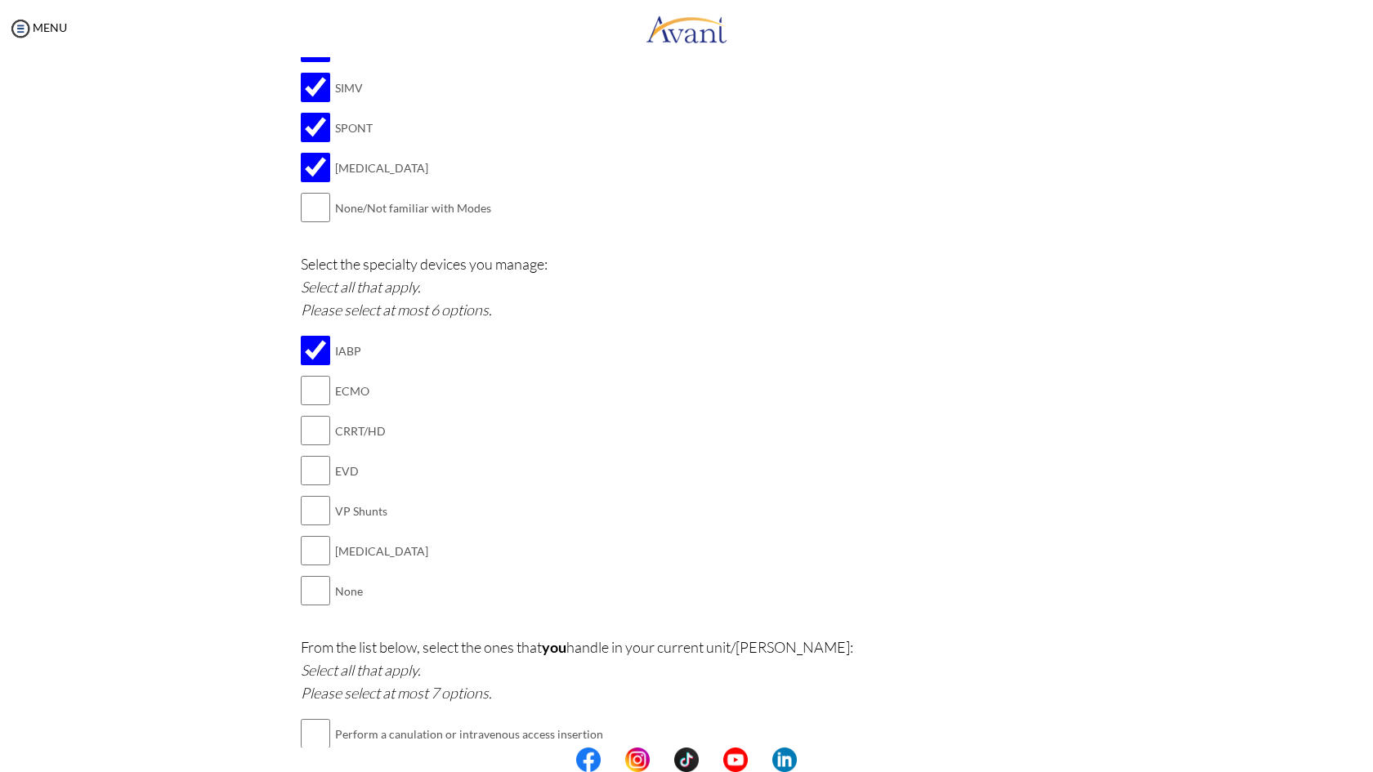
click at [301, 534] on input "checkbox" at bounding box center [315, 550] width 29 height 33
checkbox input "true"
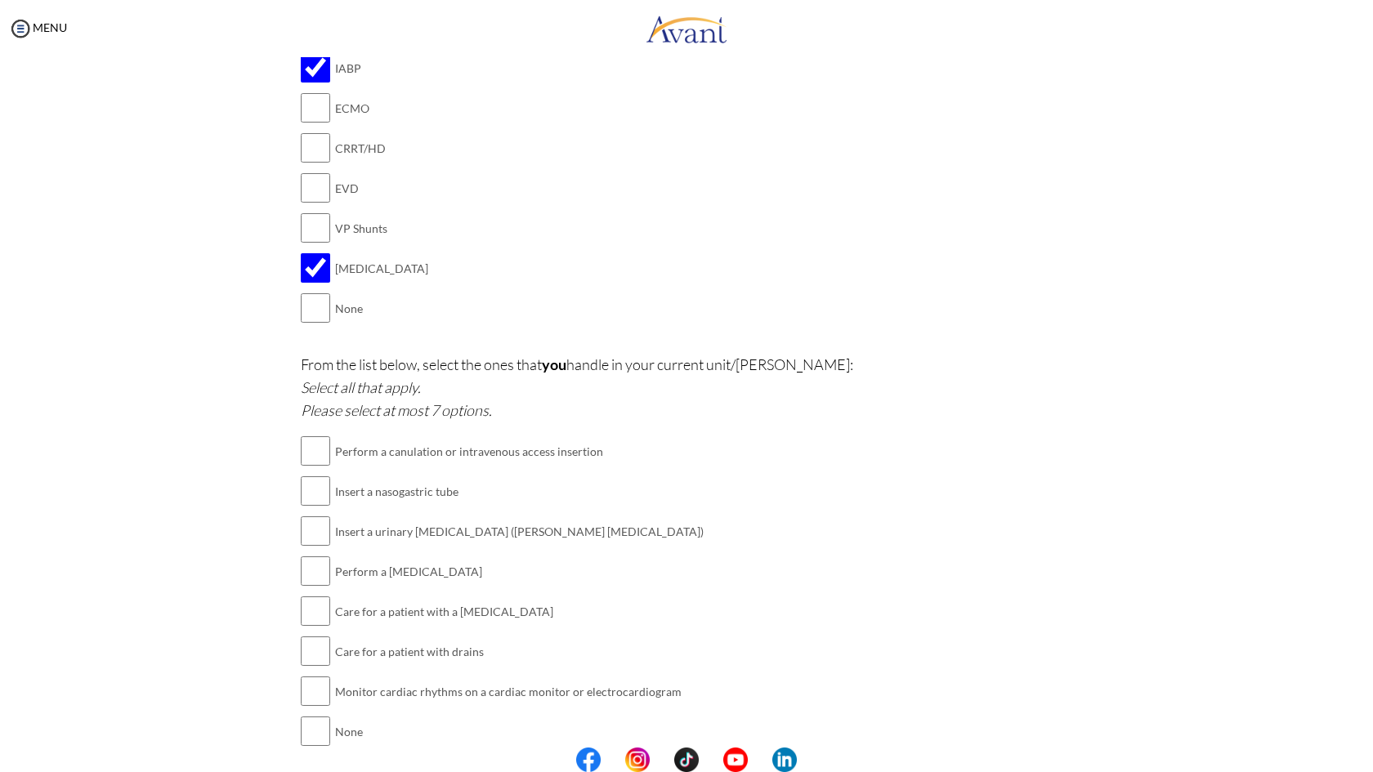
scroll to position [1851, 0]
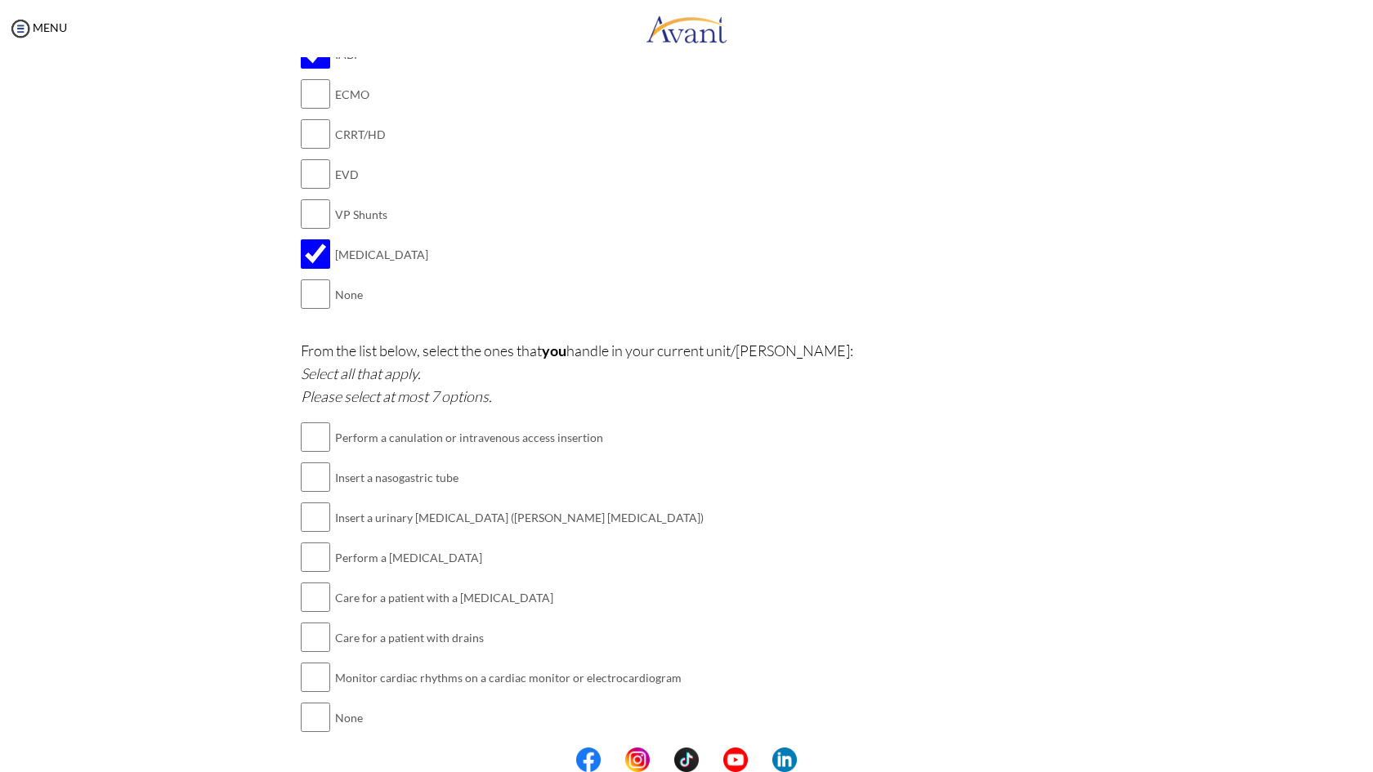
click at [301, 421] on input "checkbox" at bounding box center [315, 437] width 29 height 33
checkbox input "true"
click at [301, 501] on input "checkbox" at bounding box center [315, 517] width 29 height 33
checkbox input "true"
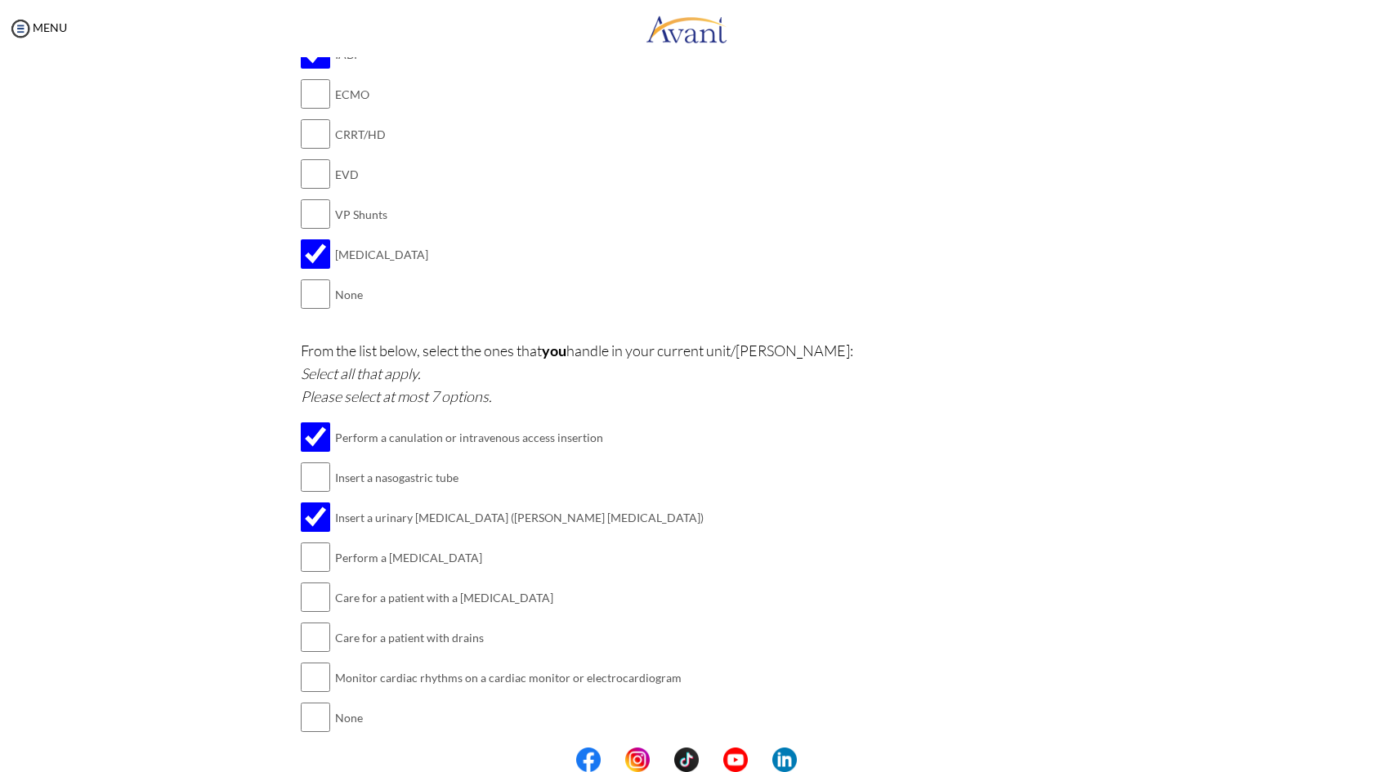
click at [301, 541] on input "checkbox" at bounding box center [315, 557] width 29 height 33
checkbox input "true"
click at [301, 581] on input "checkbox" at bounding box center [315, 597] width 29 height 33
checkbox input "true"
click at [301, 621] on input "checkbox" at bounding box center [315, 637] width 29 height 33
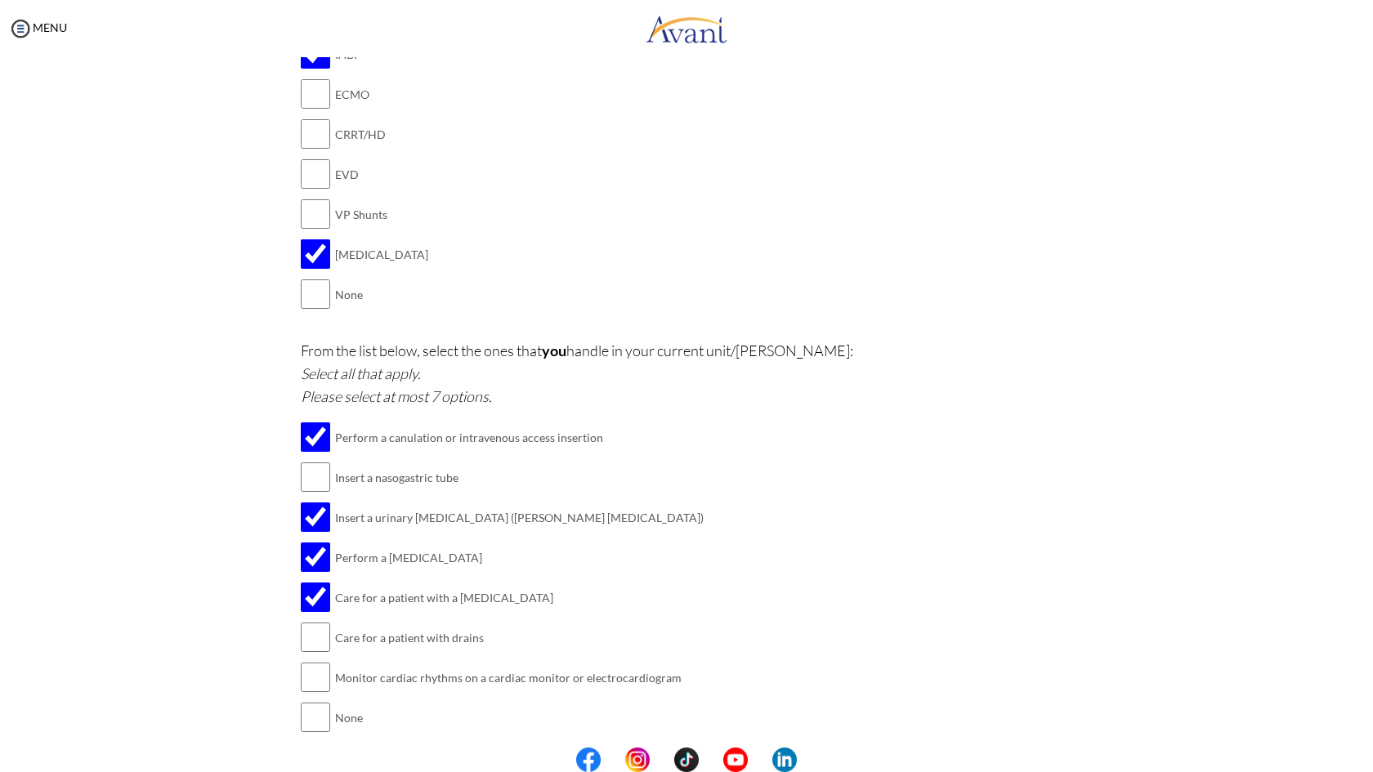
checkbox input "true"
click at [307, 661] on input "checkbox" at bounding box center [315, 677] width 29 height 33
checkbox input "true"
click at [738, 758] on button "Submit" at bounding box center [740, 771] width 98 height 26
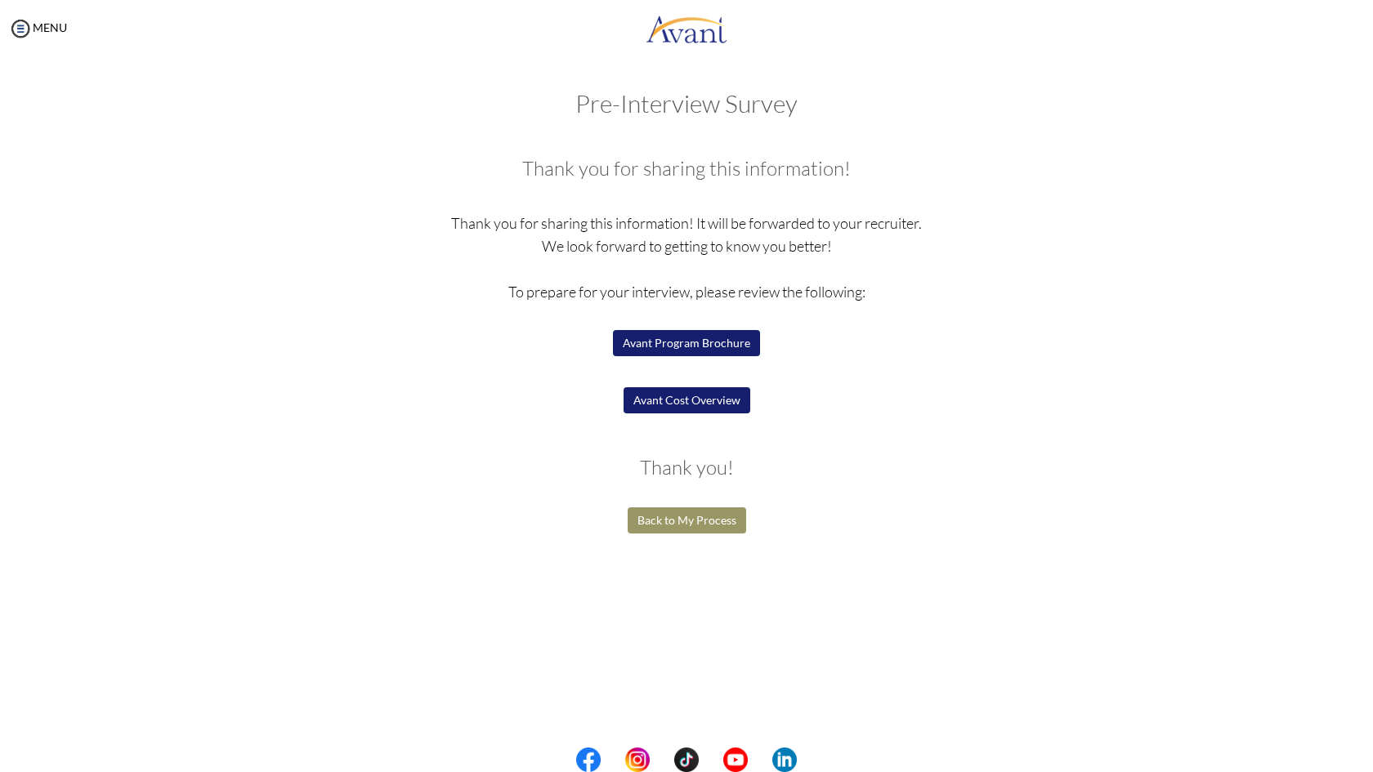
click at [716, 525] on button "Back to My Process" at bounding box center [687, 520] width 118 height 26
